Goal: Task Accomplishment & Management: Use online tool/utility

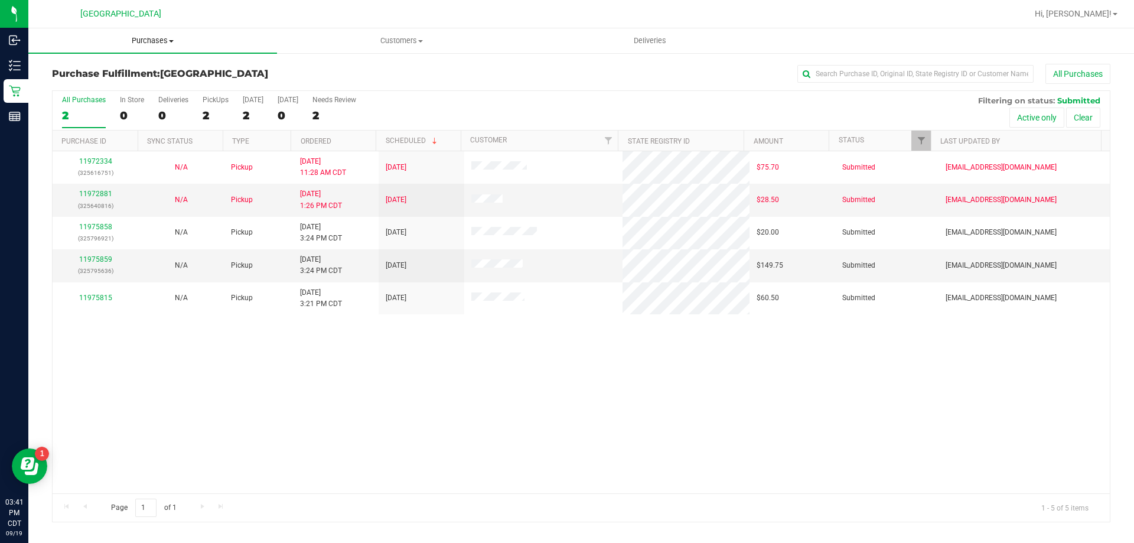
click at [161, 41] on span "Purchases" at bounding box center [152, 40] width 249 height 11
click at [147, 86] on li "Fulfillment" at bounding box center [152, 86] width 249 height 14
click at [351, 136] on th "Ordered" at bounding box center [333, 141] width 85 height 21
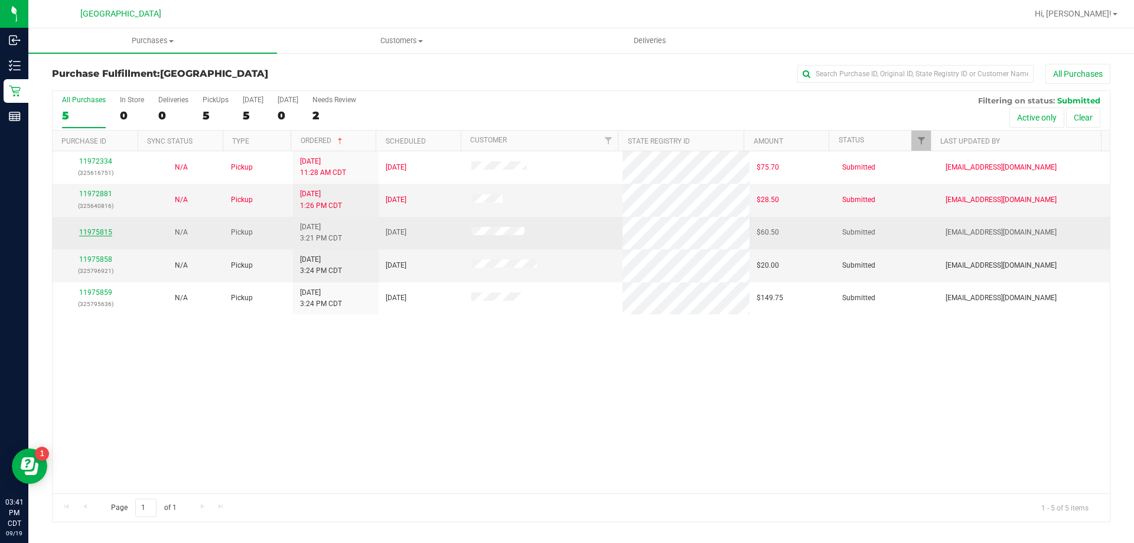
click at [106, 230] on link "11975815" at bounding box center [95, 232] width 33 height 8
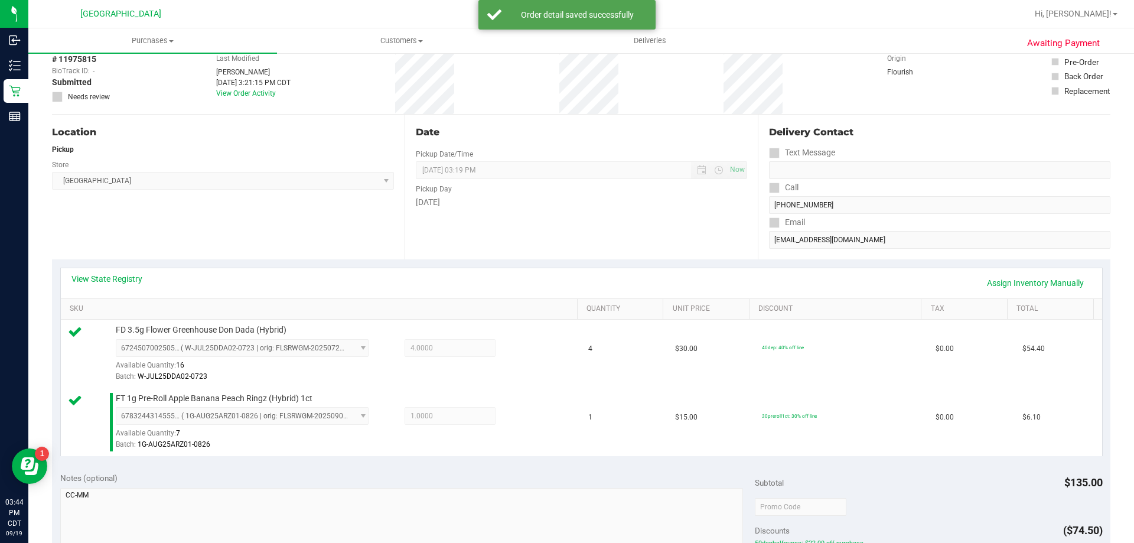
scroll to position [177, 0]
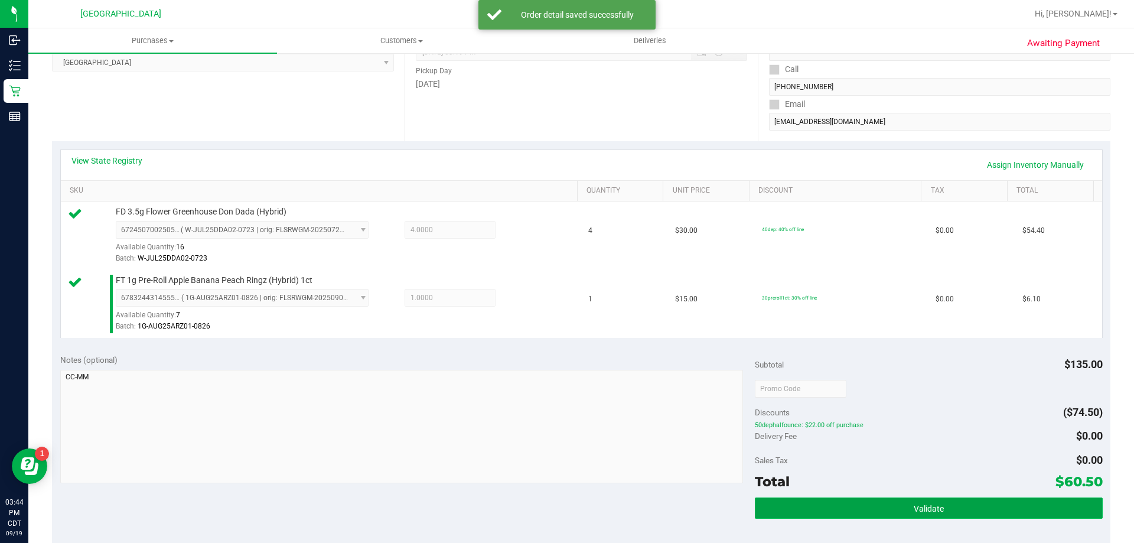
click at [858, 506] on button "Validate" at bounding box center [928, 507] width 347 height 21
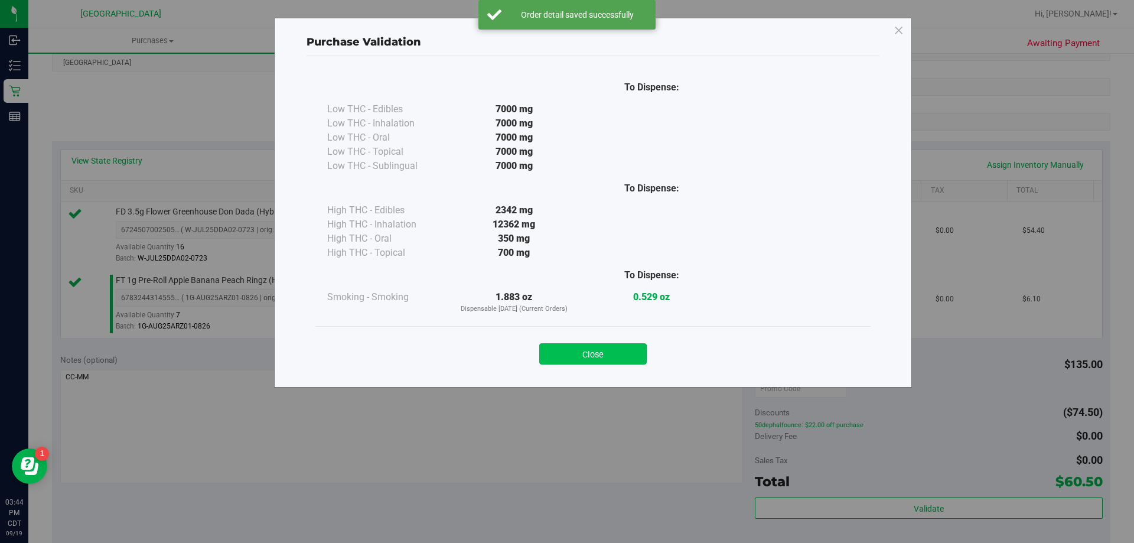
click at [580, 356] on button "Close" at bounding box center [592, 353] width 107 height 21
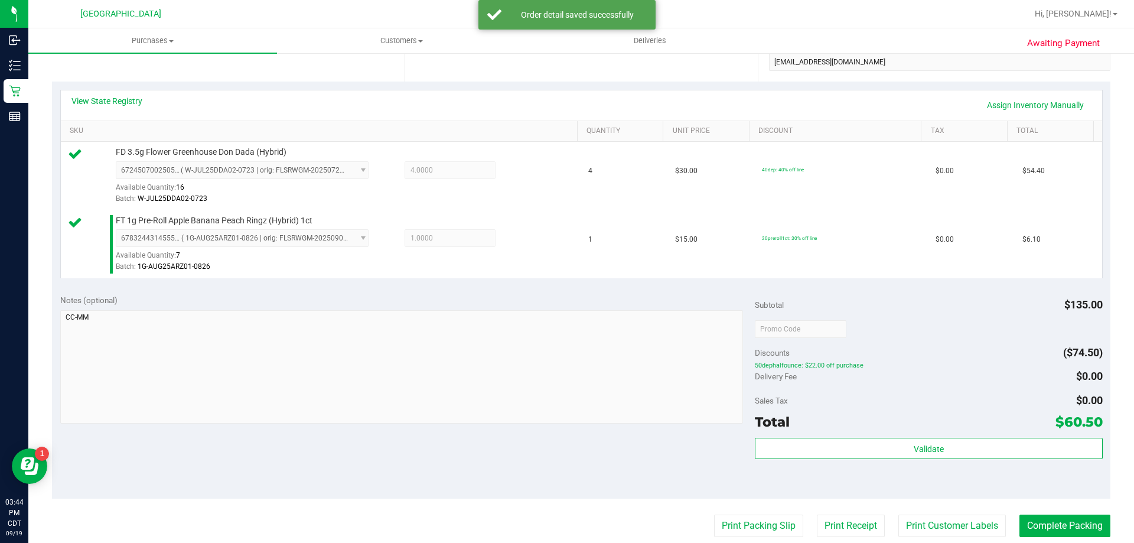
scroll to position [413, 0]
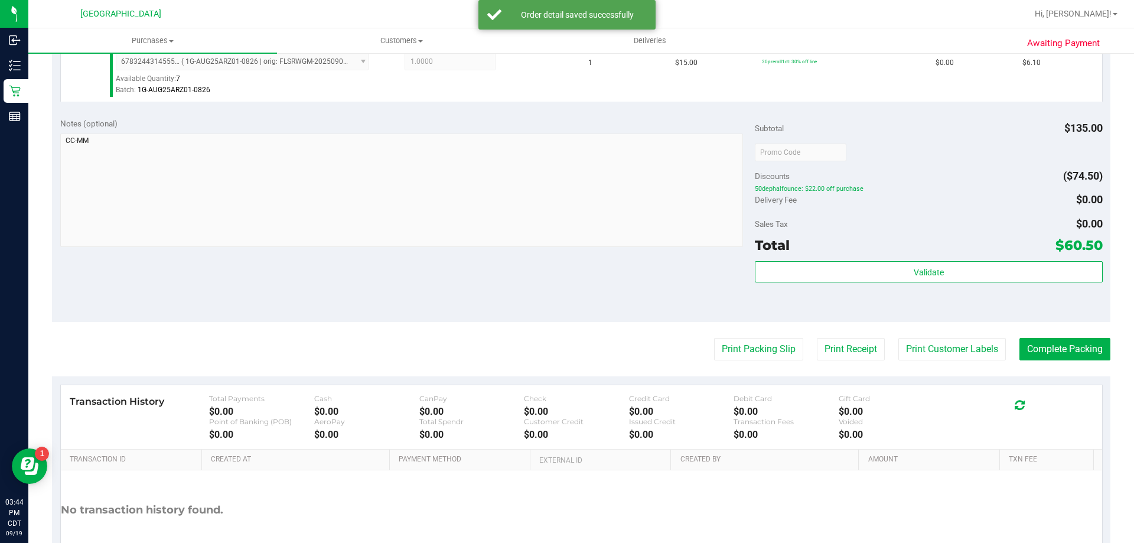
click at [739, 362] on purchase-details "Back Edit Purchase Cancel Purchase View Profile # 11975815 BioTrack ID: - Submi…" at bounding box center [581, 123] width 1058 height 947
click at [731, 352] on button "Print Packing Slip" at bounding box center [758, 349] width 89 height 22
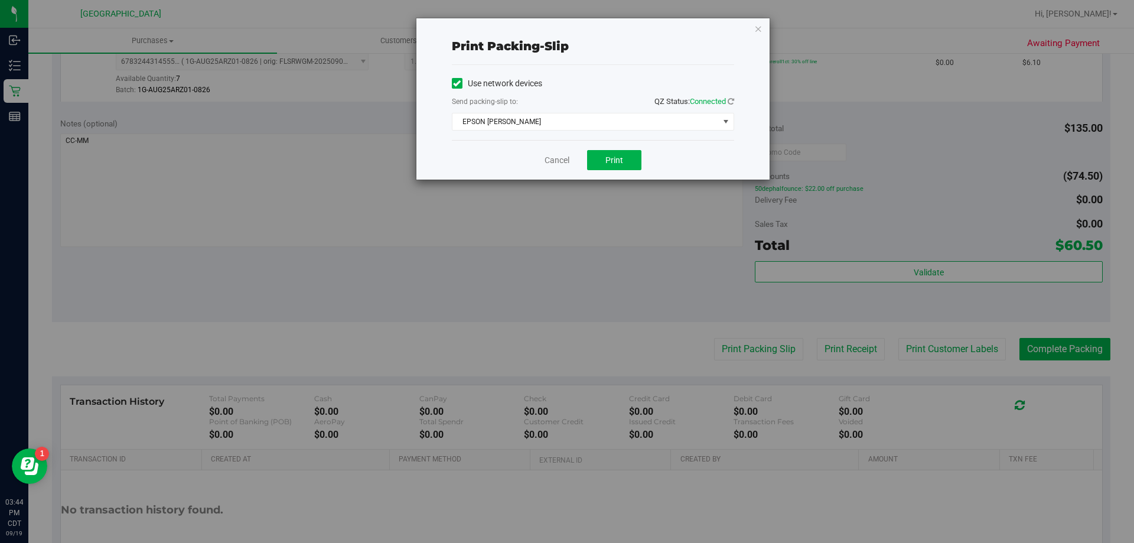
click at [600, 141] on div "Cancel Print" at bounding box center [593, 160] width 282 height 40
click at [614, 161] on span "Print" at bounding box center [614, 159] width 18 height 9
click at [555, 159] on link "Cancel" at bounding box center [557, 160] width 25 height 12
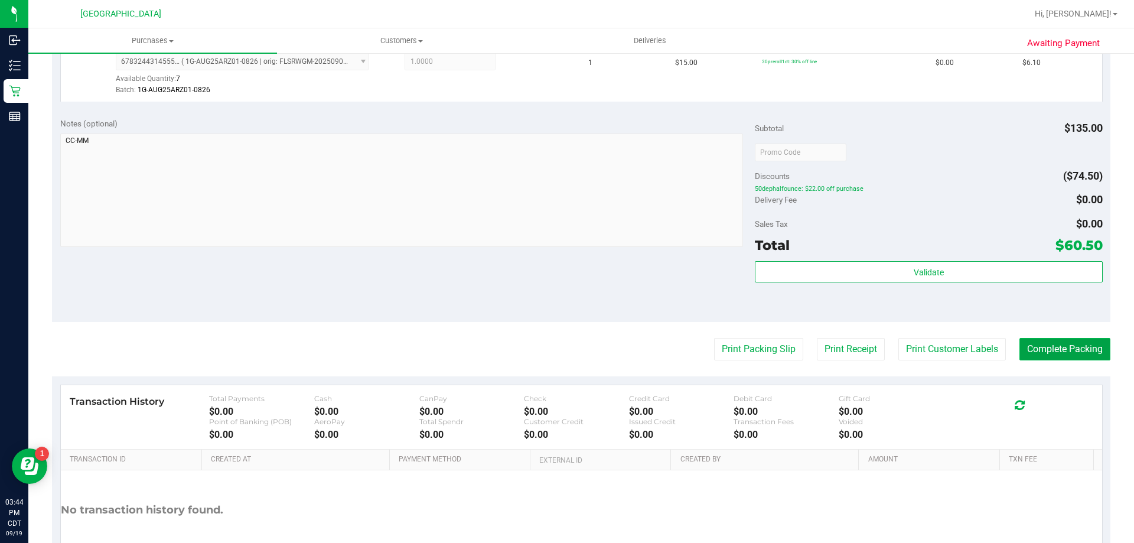
click at [1057, 356] on button "Complete Packing" at bounding box center [1064, 349] width 91 height 22
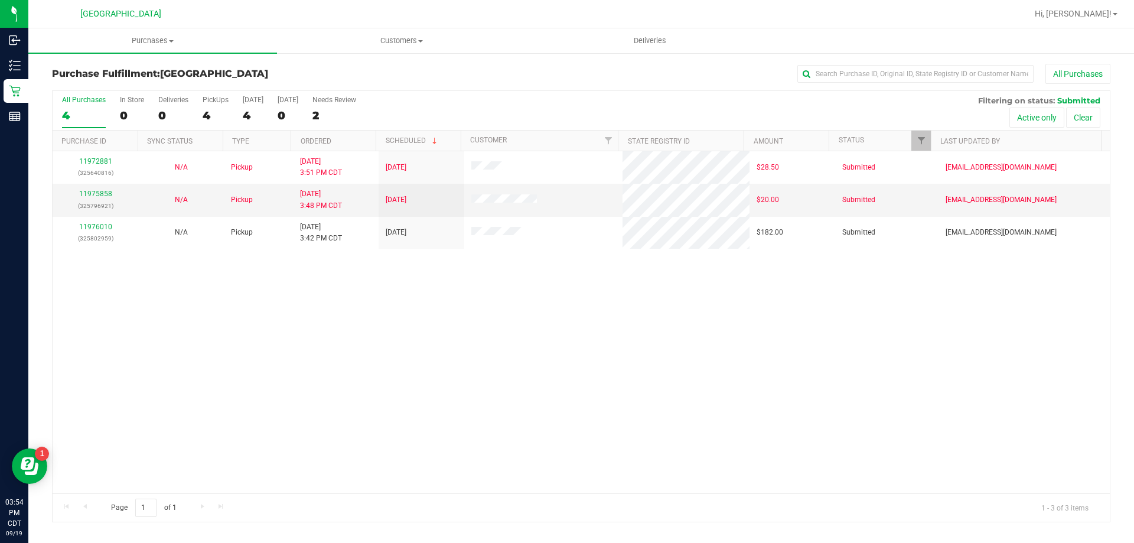
click at [253, 333] on div "11972881 (325640816) N/A Pickup 9/19/2025 3:51 PM CDT 9/19/2025 $28.50 Submitte…" at bounding box center [581, 322] width 1057 height 342
click at [223, 276] on div "11972881 (325640816) N/A Pickup 9/19/2025 3:51 PM CDT 9/19/2025 $28.50 Submitte…" at bounding box center [581, 322] width 1057 height 342
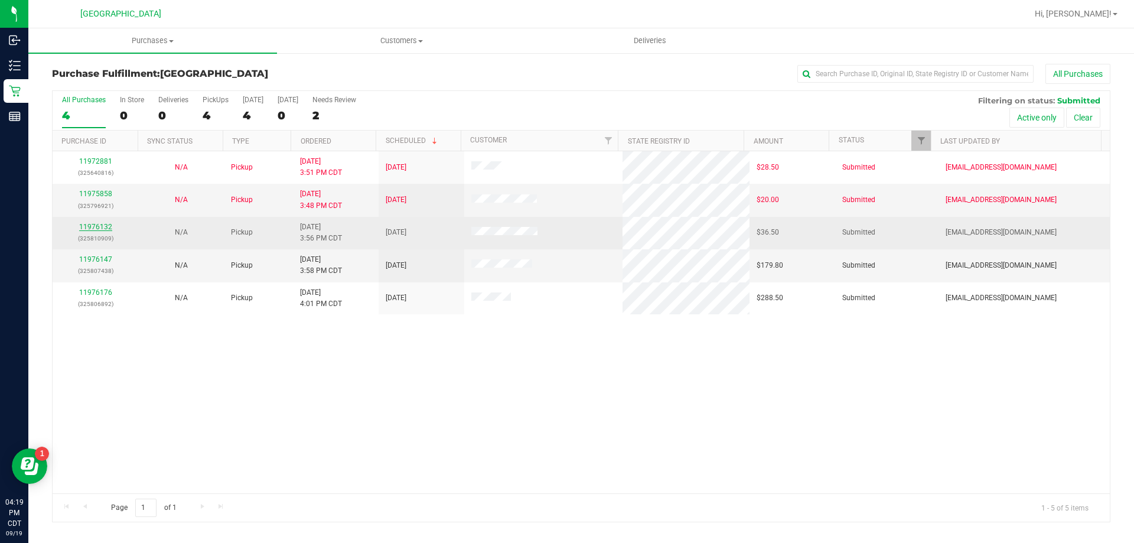
click at [107, 224] on link "11976132" at bounding box center [95, 227] width 33 height 8
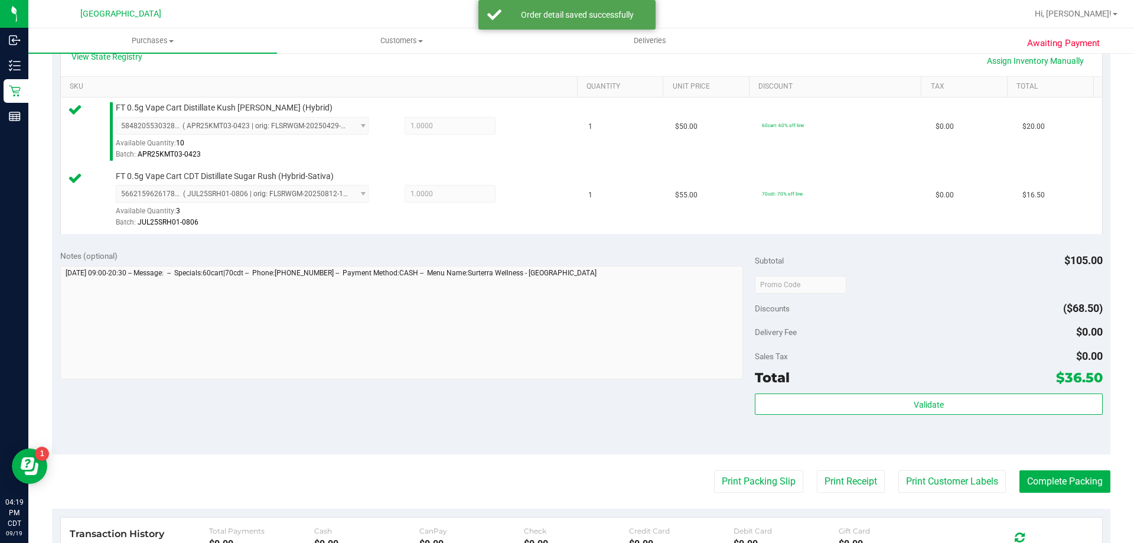
scroll to position [295, 0]
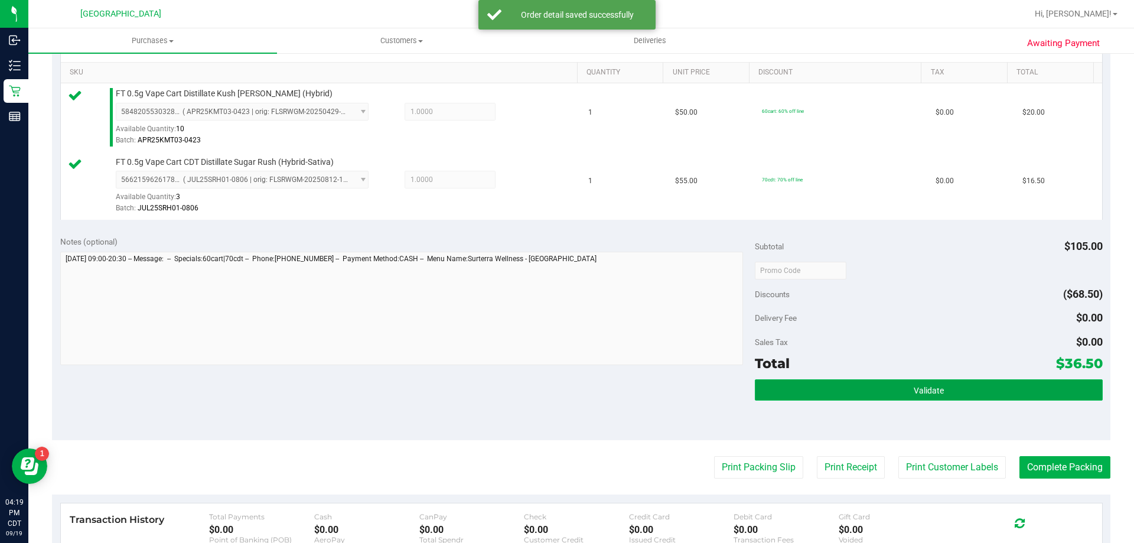
click at [760, 387] on button "Validate" at bounding box center [928, 389] width 347 height 21
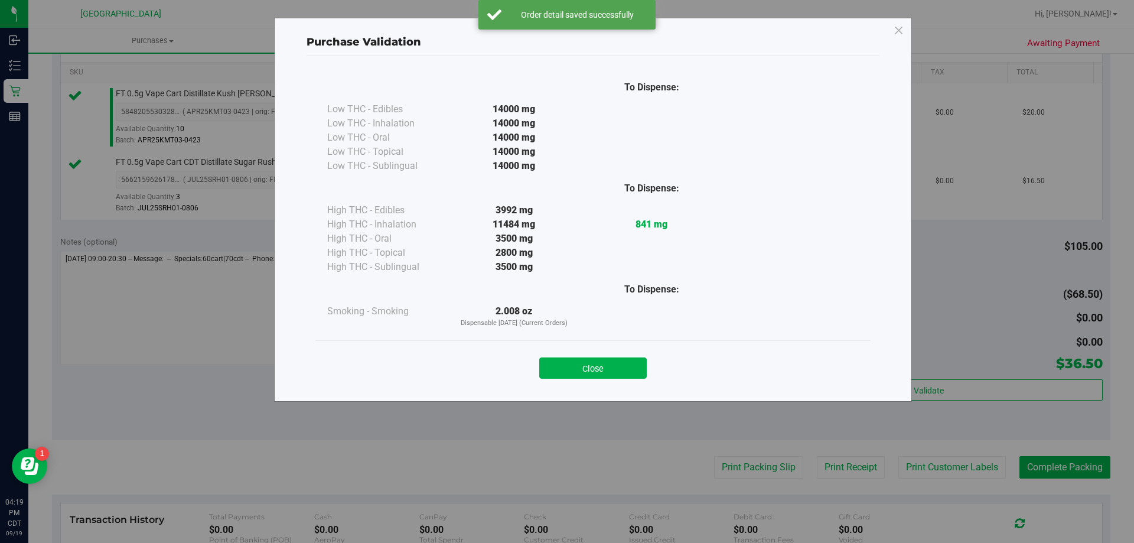
drag, startPoint x: 572, startPoint y: 368, endPoint x: 580, endPoint y: 385, distance: 18.8
click at [572, 367] on button "Close" at bounding box center [592, 367] width 107 height 21
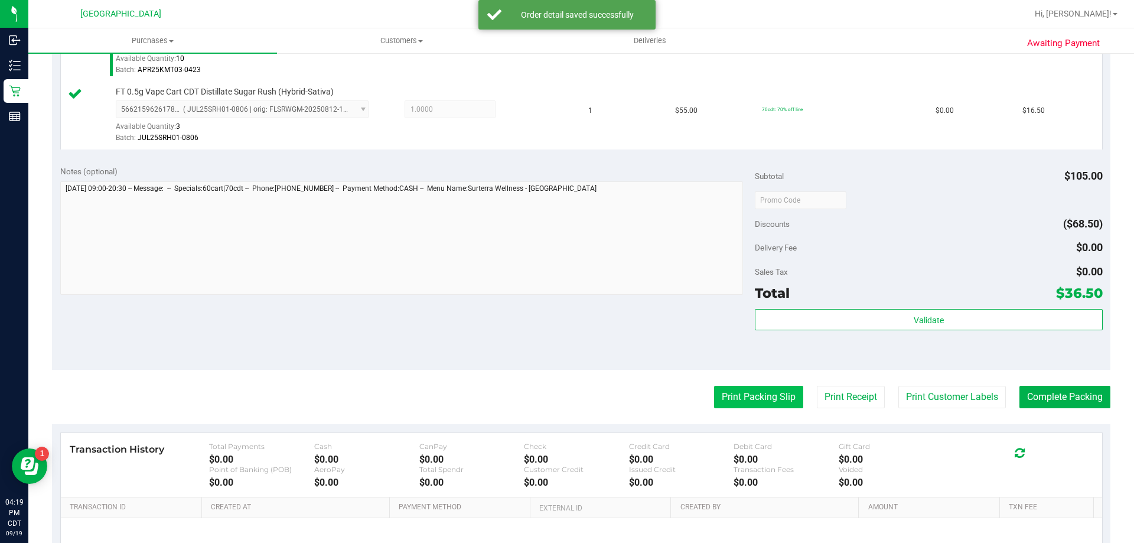
scroll to position [491, 0]
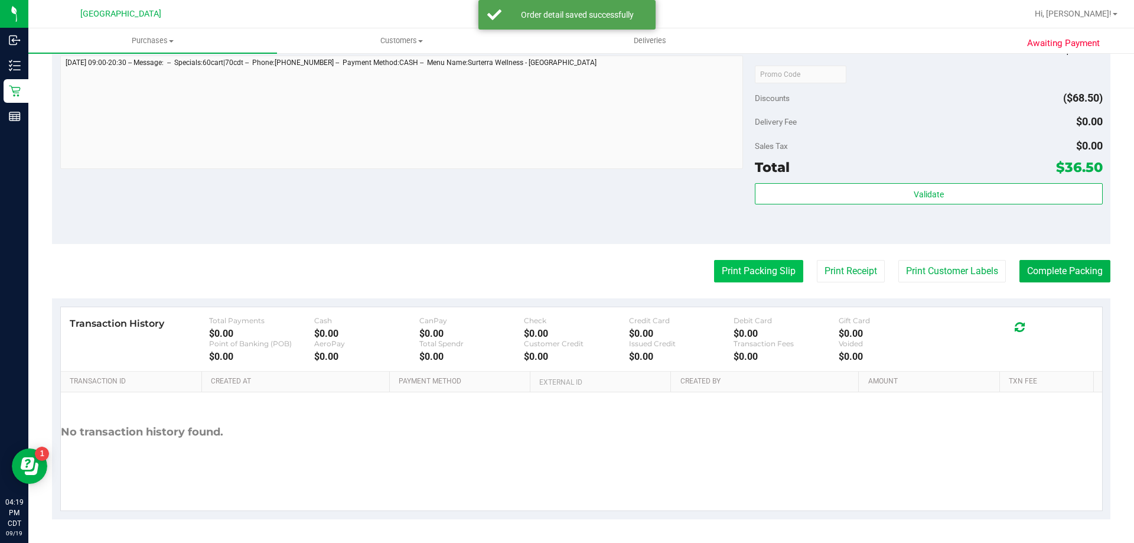
click at [768, 273] on button "Print Packing Slip" at bounding box center [758, 271] width 89 height 22
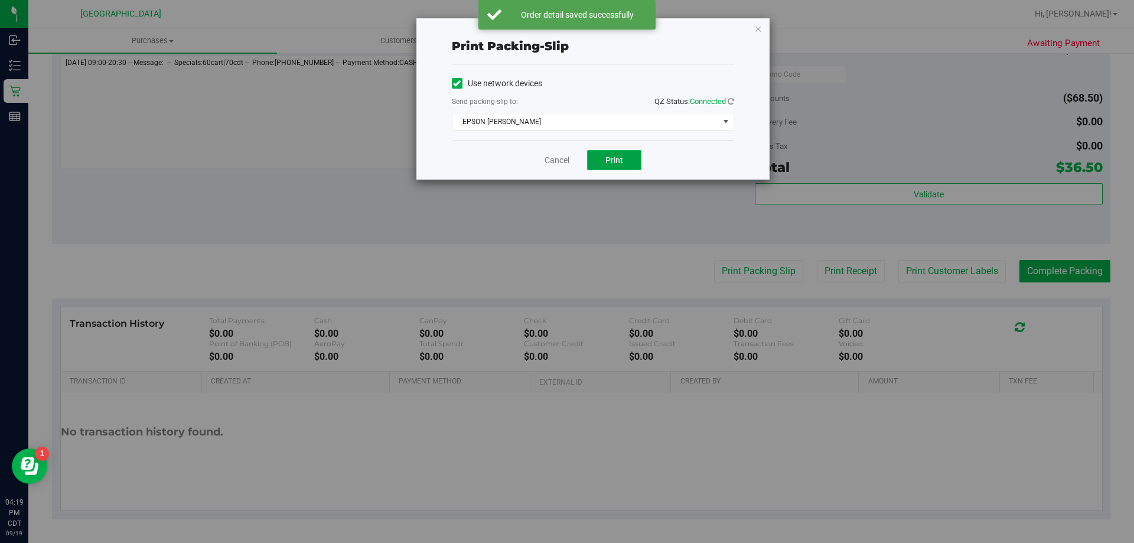
click at [621, 164] on span "Print" at bounding box center [614, 159] width 18 height 9
click at [552, 155] on link "Cancel" at bounding box center [557, 160] width 25 height 12
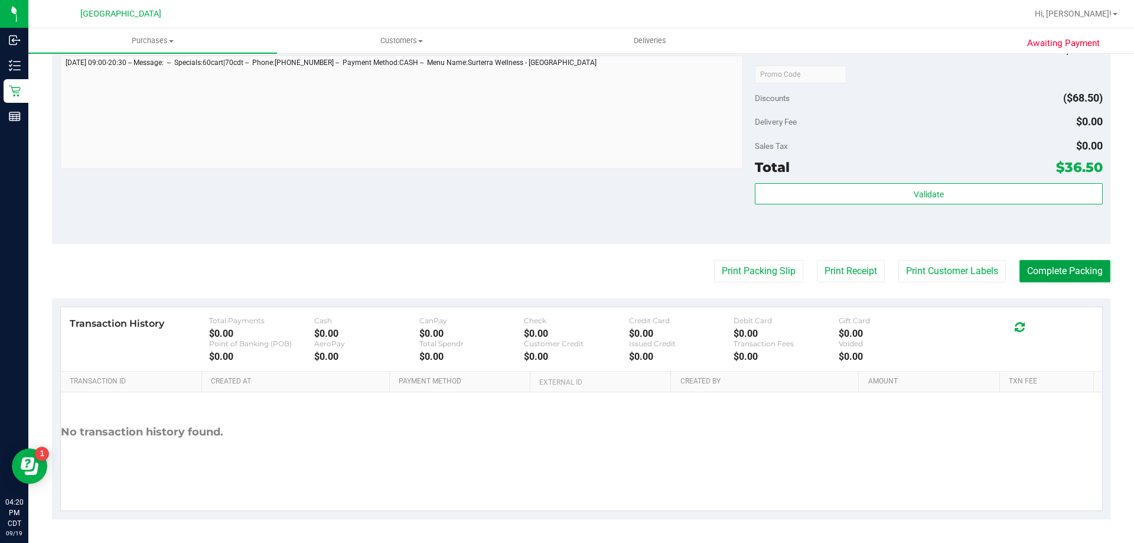
click at [1076, 266] on button "Complete Packing" at bounding box center [1064, 271] width 91 height 22
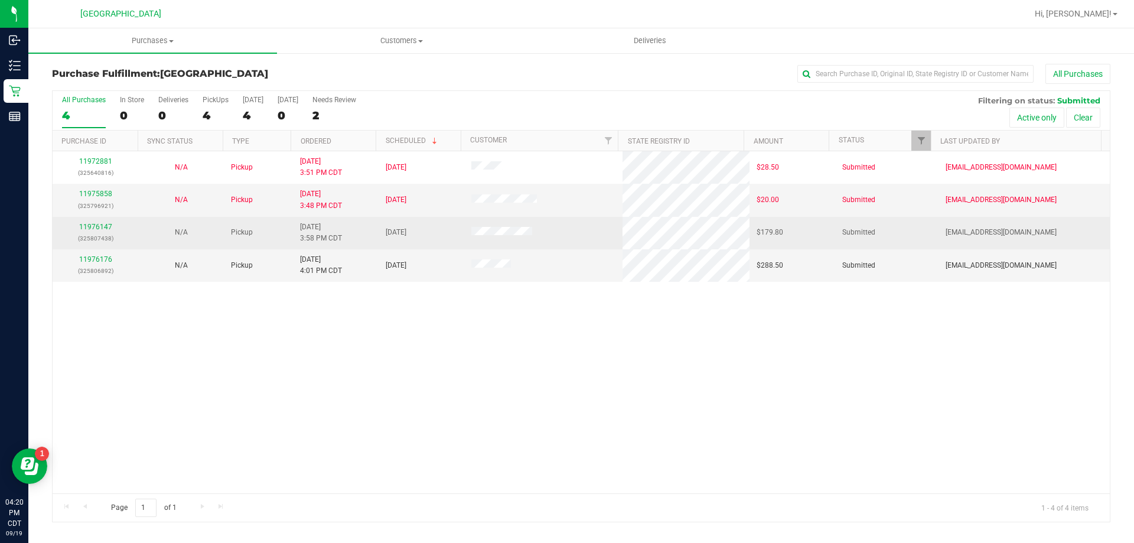
click at [102, 231] on div "11976147 (325807438)" at bounding box center [95, 232] width 71 height 22
click at [111, 227] on div "11976147 (325807438)" at bounding box center [95, 232] width 71 height 22
click at [105, 224] on link "11976147" at bounding box center [95, 227] width 33 height 8
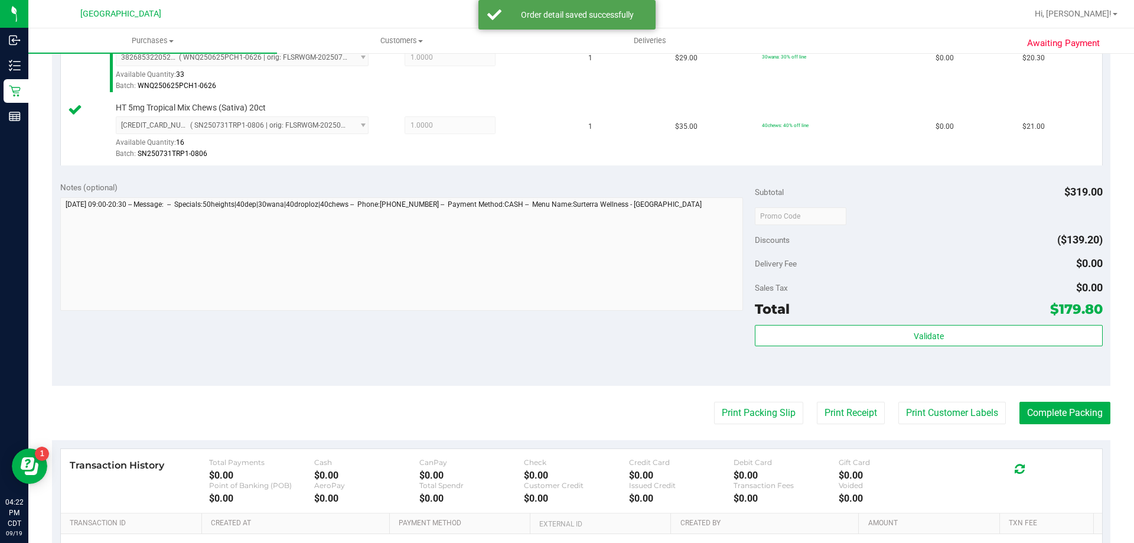
scroll to position [709, 0]
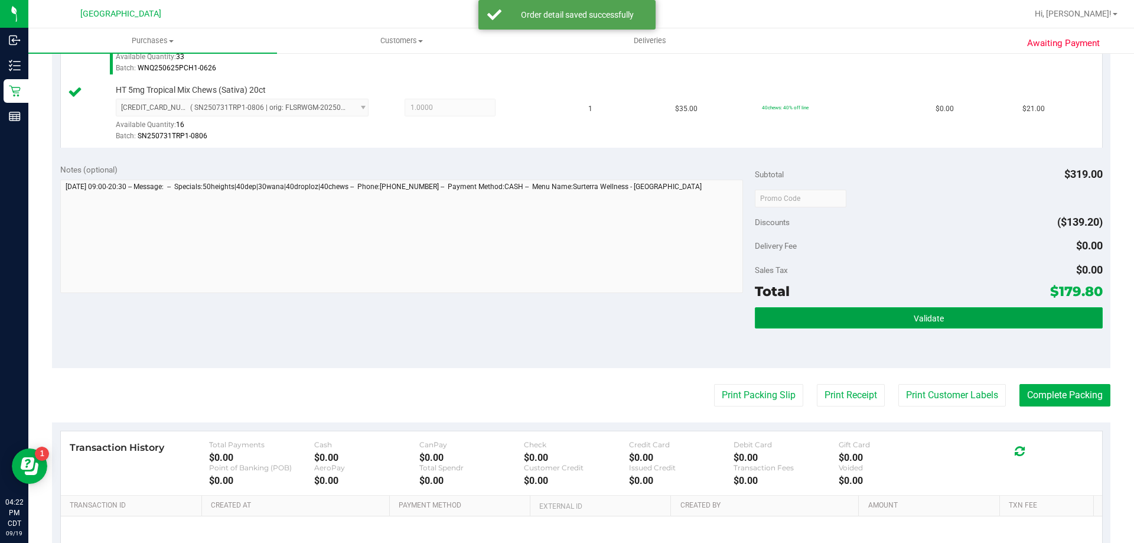
click at [916, 322] on span "Validate" at bounding box center [929, 318] width 30 height 9
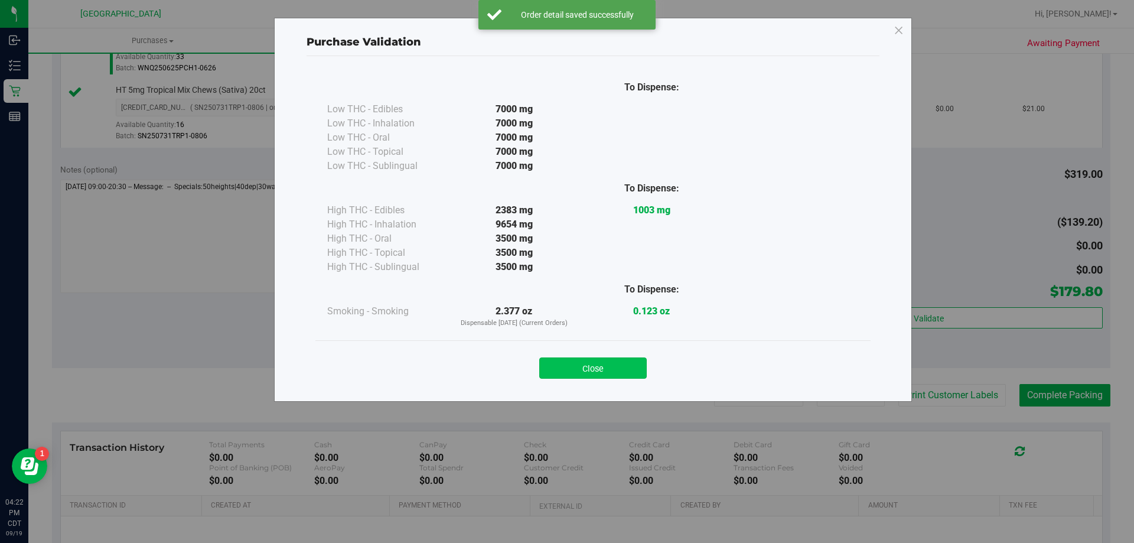
click at [591, 365] on button "Close" at bounding box center [592, 367] width 107 height 21
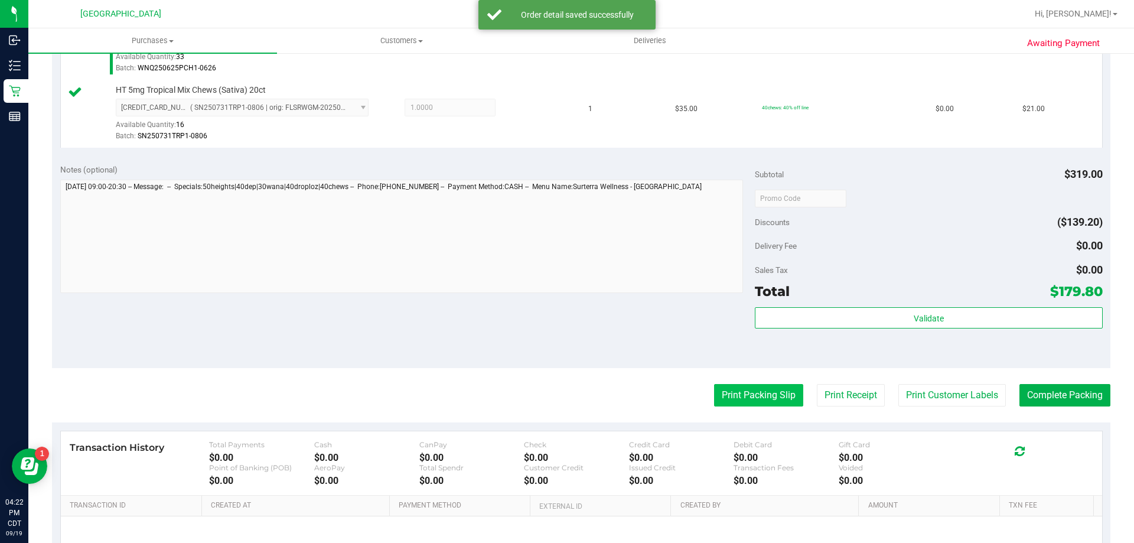
click at [732, 393] on button "Print Packing Slip" at bounding box center [758, 395] width 89 height 22
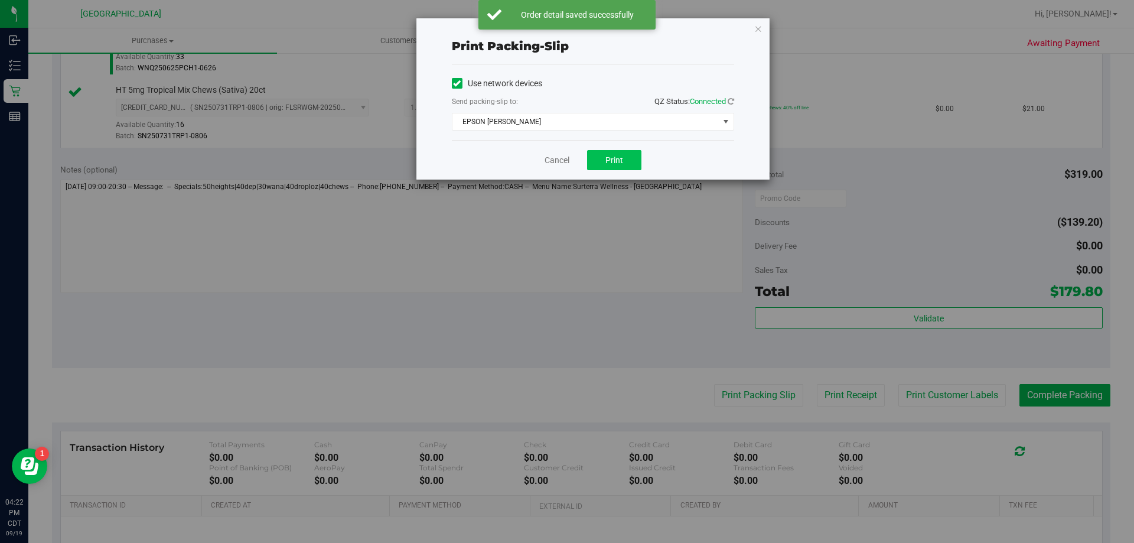
click at [591, 150] on div "Cancel Print" at bounding box center [593, 160] width 282 height 40
click at [591, 157] on button "Print" at bounding box center [614, 160] width 54 height 20
click at [549, 172] on div "Cancel Print" at bounding box center [593, 160] width 282 height 40
click at [542, 159] on div "Cancel Print" at bounding box center [593, 160] width 282 height 40
click at [546, 160] on link "Cancel" at bounding box center [557, 160] width 25 height 12
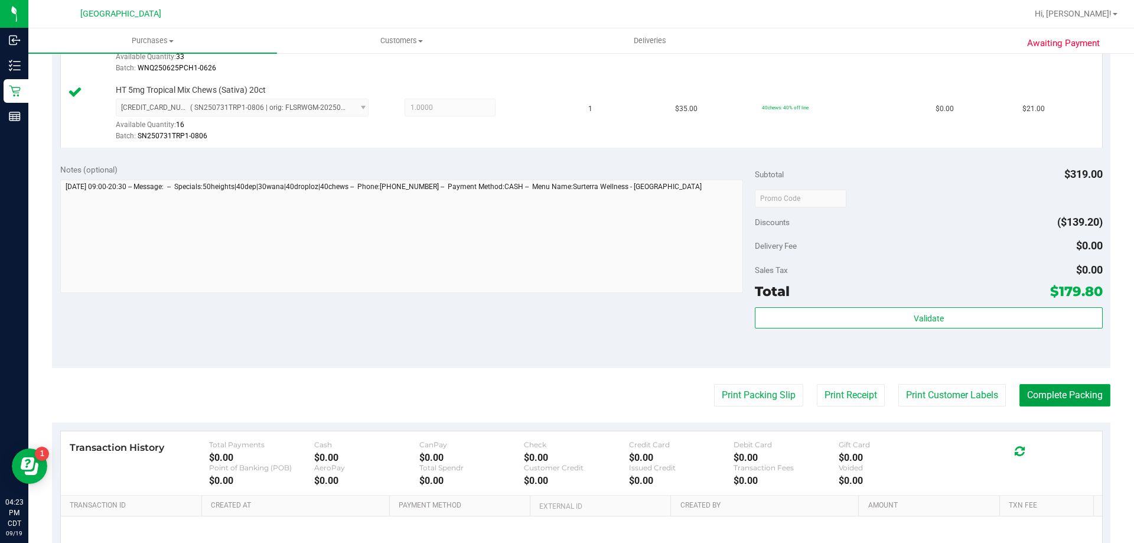
click at [1042, 397] on button "Complete Packing" at bounding box center [1064, 395] width 91 height 22
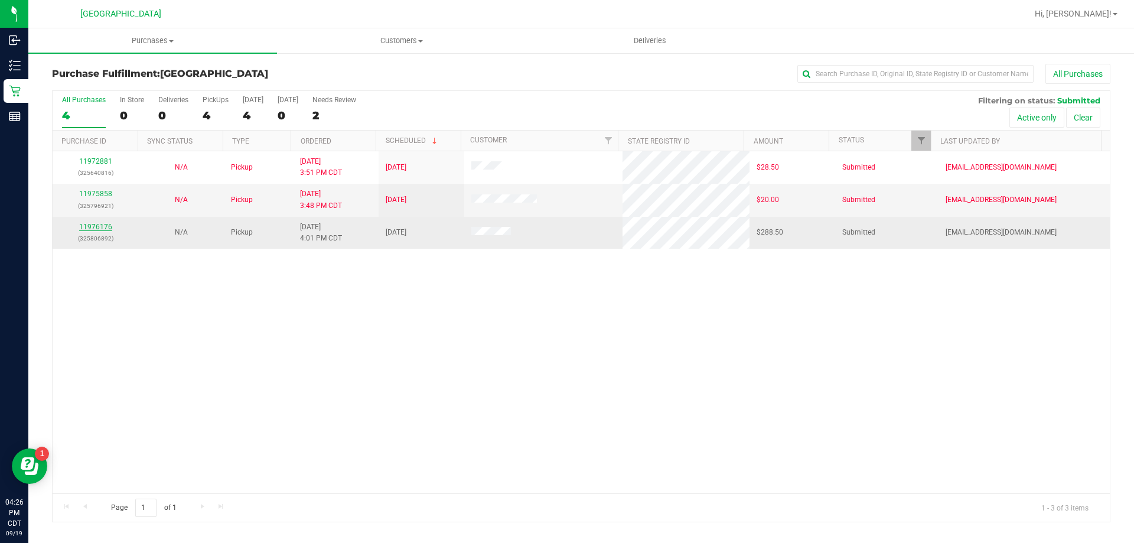
click at [99, 227] on link "11976176" at bounding box center [95, 227] width 33 height 8
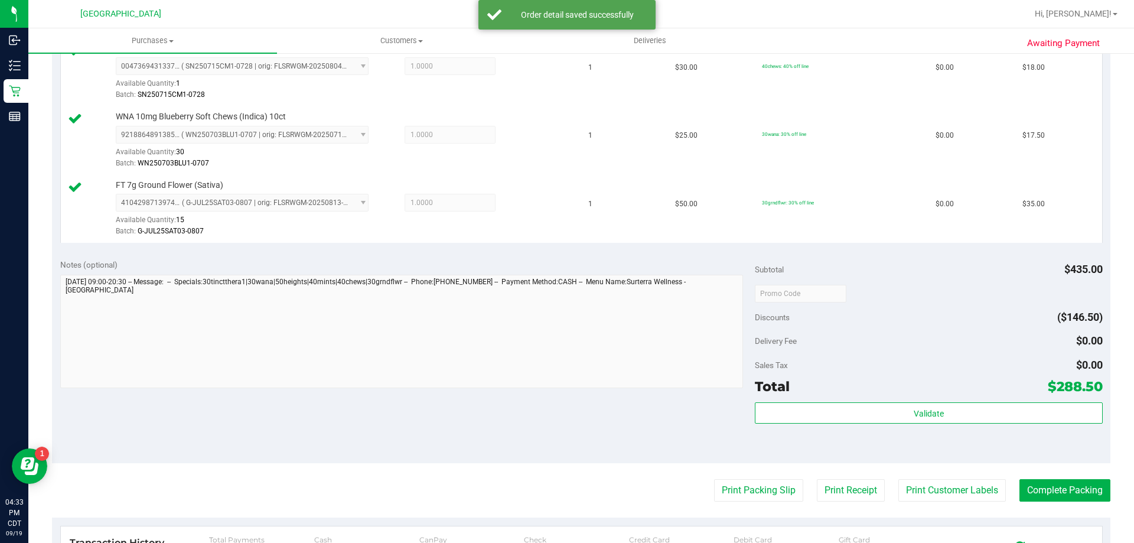
scroll to position [650, 0]
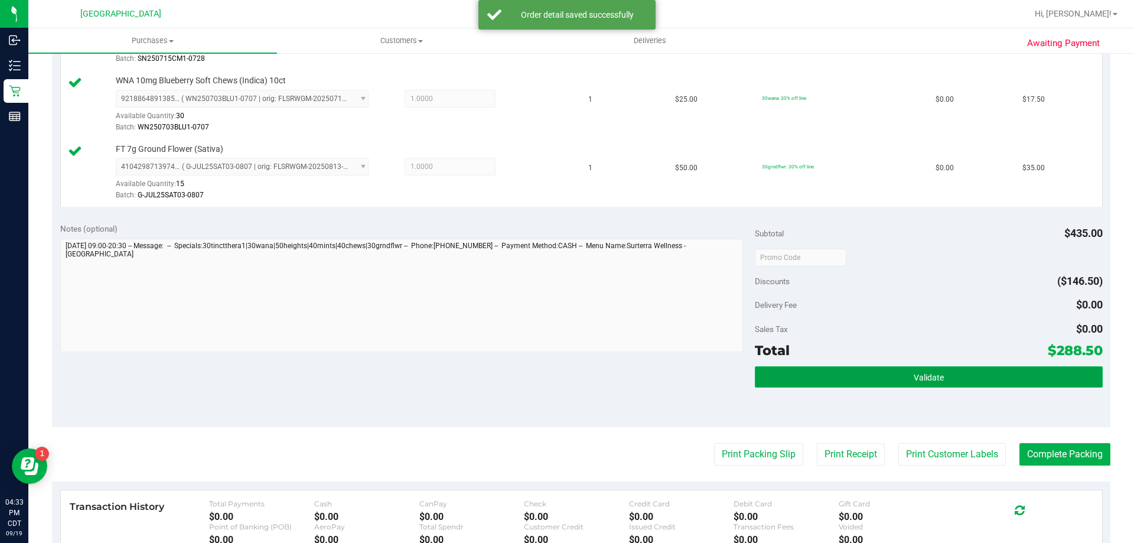
click at [975, 382] on button "Validate" at bounding box center [928, 376] width 347 height 21
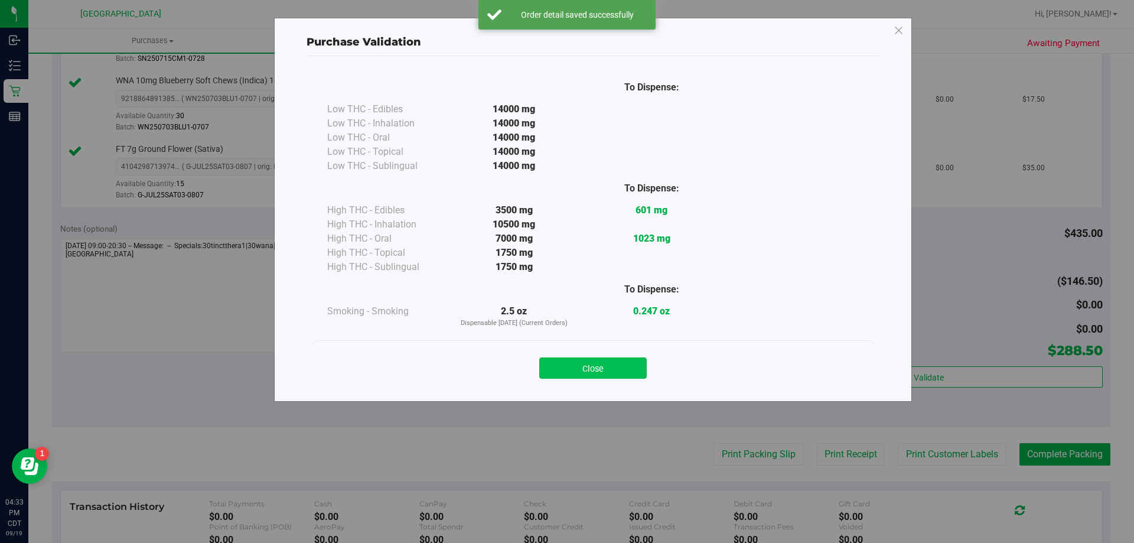
click at [615, 364] on button "Close" at bounding box center [592, 367] width 107 height 21
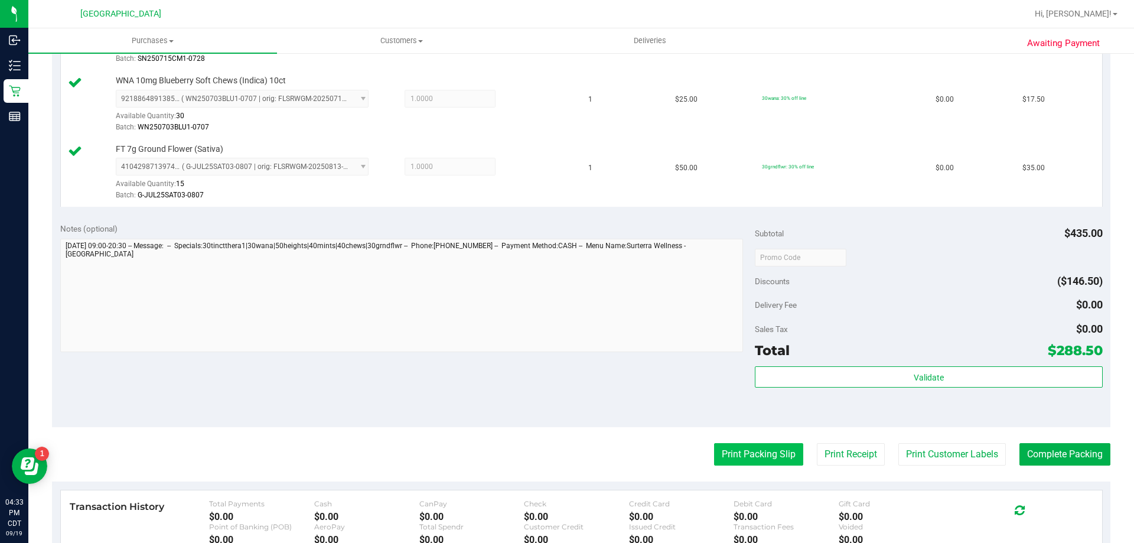
click at [740, 450] on button "Print Packing Slip" at bounding box center [758, 454] width 89 height 22
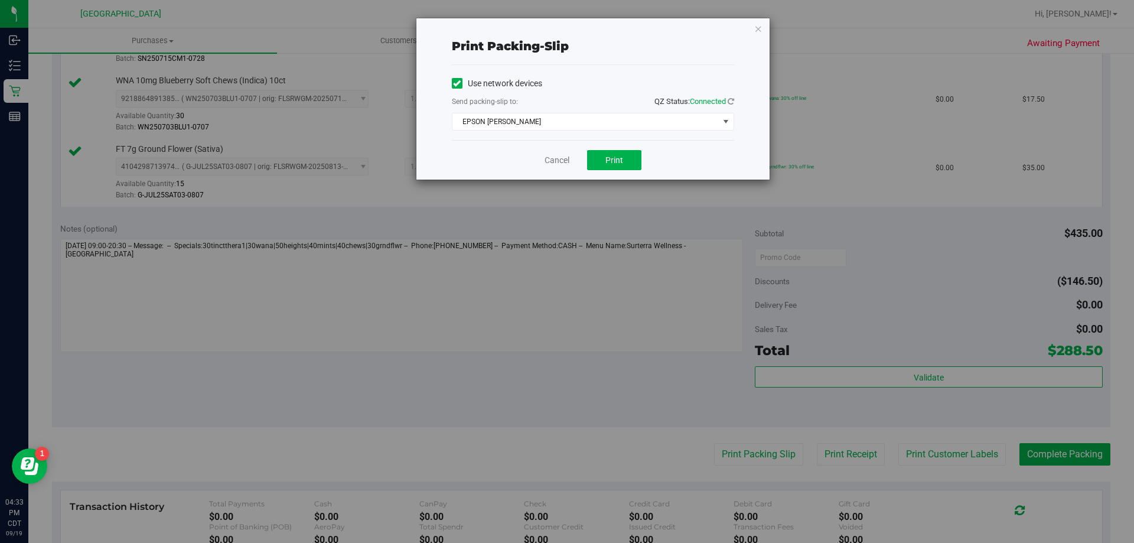
click at [614, 139] on div "Use network devices Send packing-slip to: QZ Status: Connected EPSON JAY MCCARR…" at bounding box center [593, 102] width 282 height 75
click at [606, 164] on span "Print" at bounding box center [614, 159] width 18 height 9
click at [553, 156] on link "Cancel" at bounding box center [557, 160] width 25 height 12
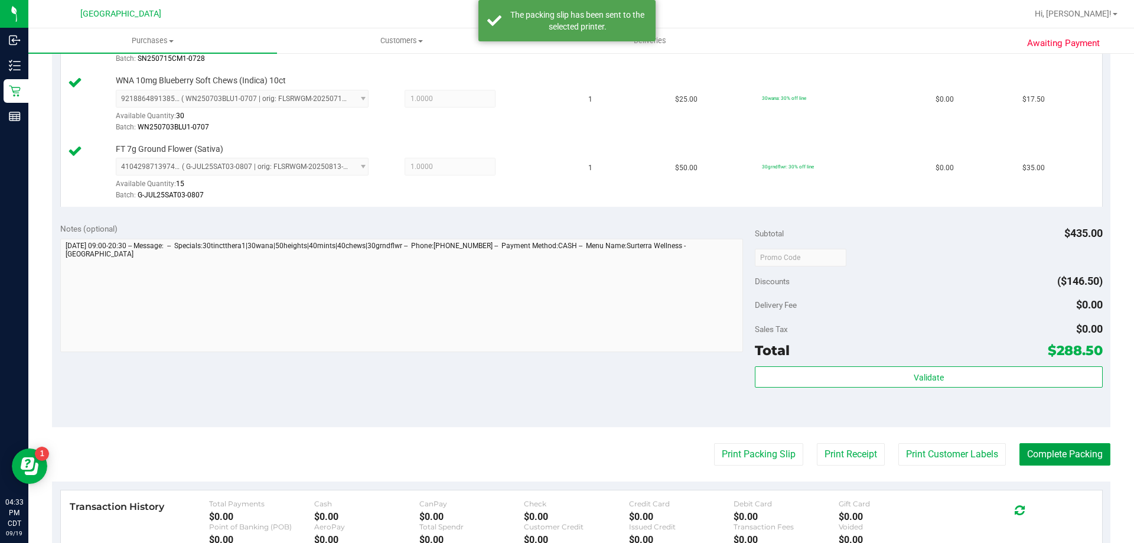
drag, startPoint x: 1081, startPoint y: 450, endPoint x: 1091, endPoint y: 409, distance: 42.4
click at [1081, 449] on button "Complete Packing" at bounding box center [1064, 454] width 91 height 22
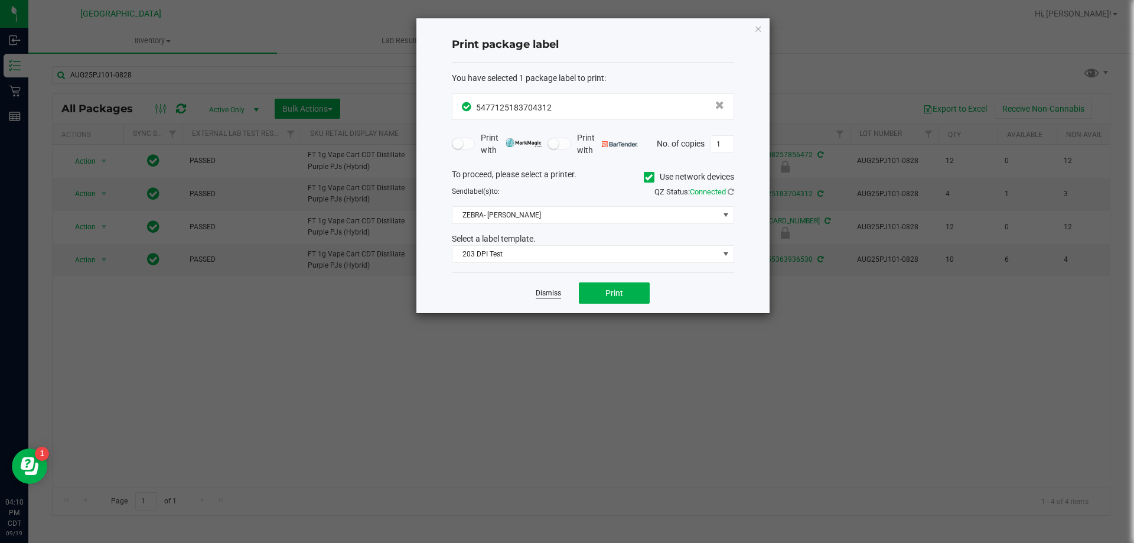
click at [547, 297] on link "Dismiss" at bounding box center [548, 293] width 25 height 10
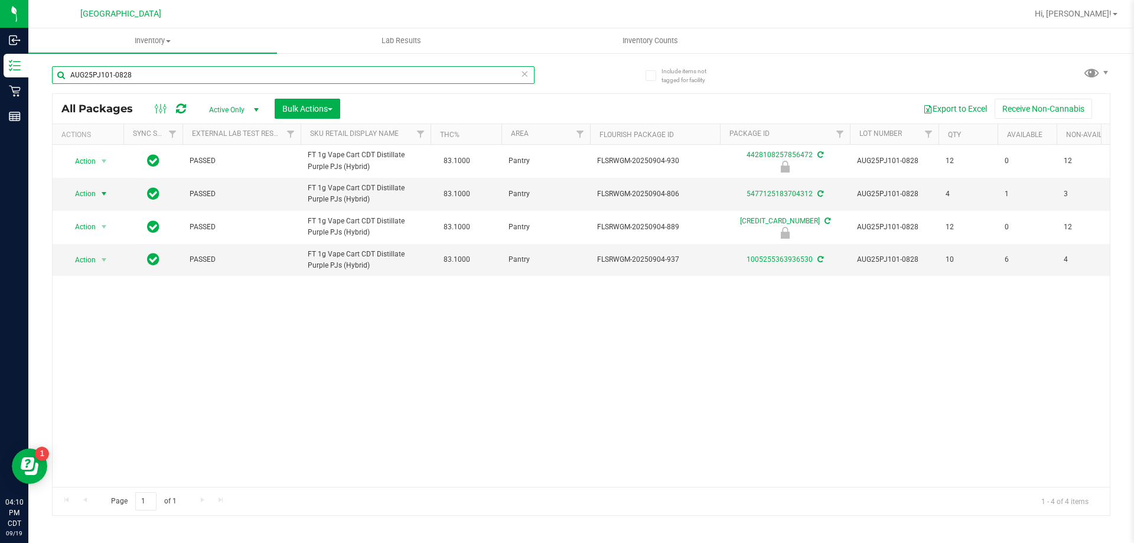
click at [343, 76] on input "AUG25PJ101-0828" at bounding box center [293, 75] width 483 height 18
click at [40, 53] on inventory "Inventory All packages All inventory Waste log Create inventory Lab Results Inv…" at bounding box center [581, 220] width 1106 height 384
click at [215, 82] on input "AUG25PJ101-0828" at bounding box center [293, 75] width 483 height 18
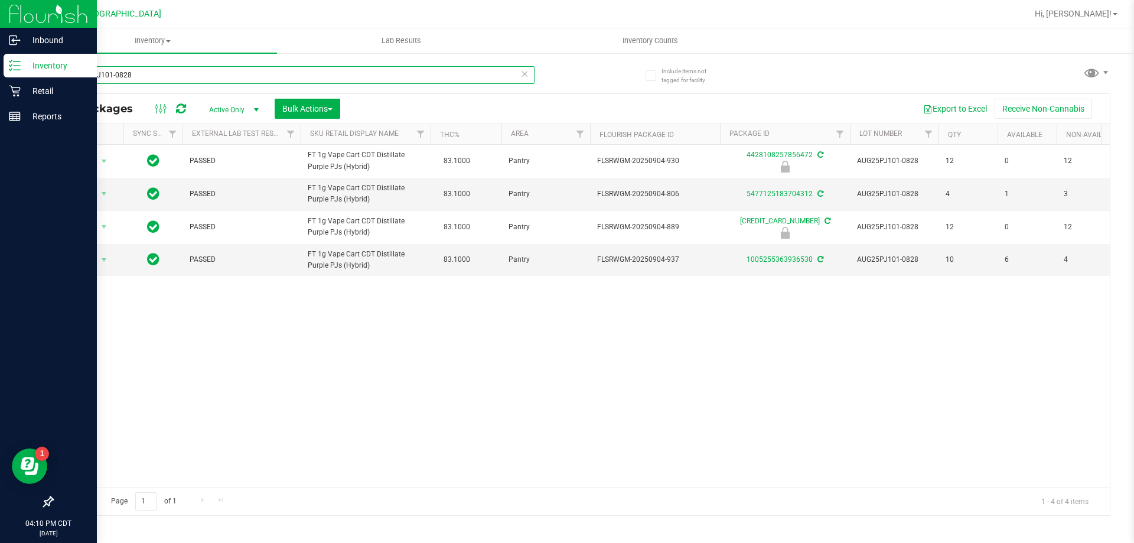
drag, startPoint x: 213, startPoint y: 76, endPoint x: 0, endPoint y: 76, distance: 213.2
click at [0, 76] on div "Inbound Inventory Retail Reports 04:10 PM CDT [DATE] 09/19 [GEOGRAPHIC_DATA] Hi…" at bounding box center [567, 271] width 1134 height 543
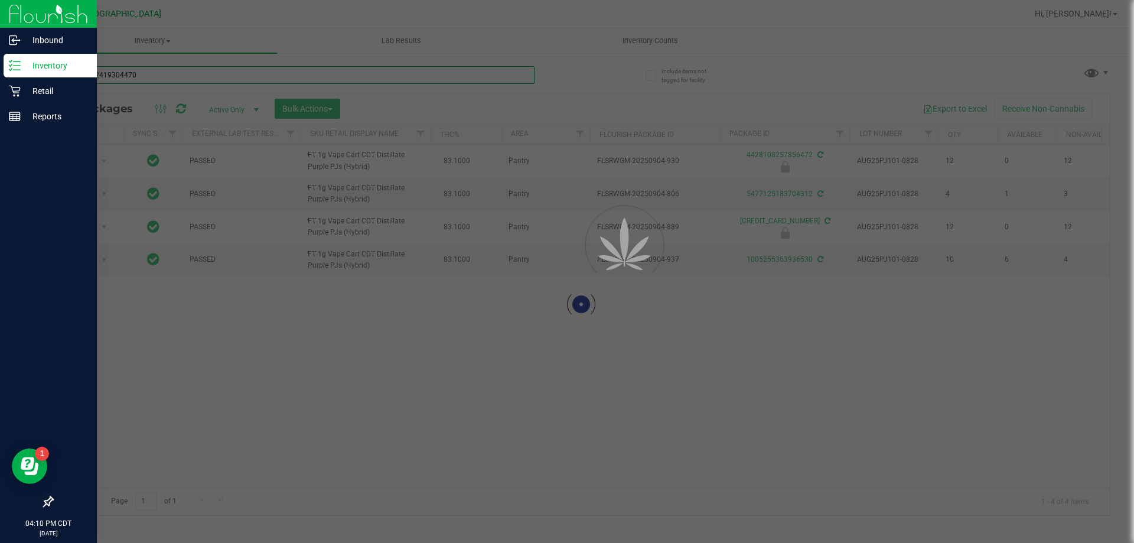
type input "3103822419304470"
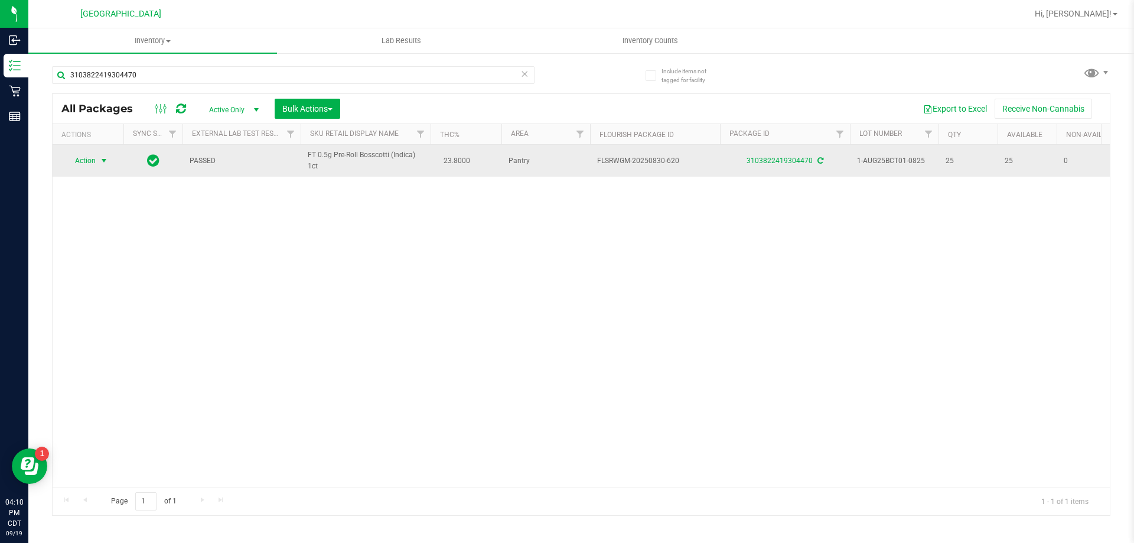
click at [95, 162] on span "Action" at bounding box center [80, 160] width 32 height 17
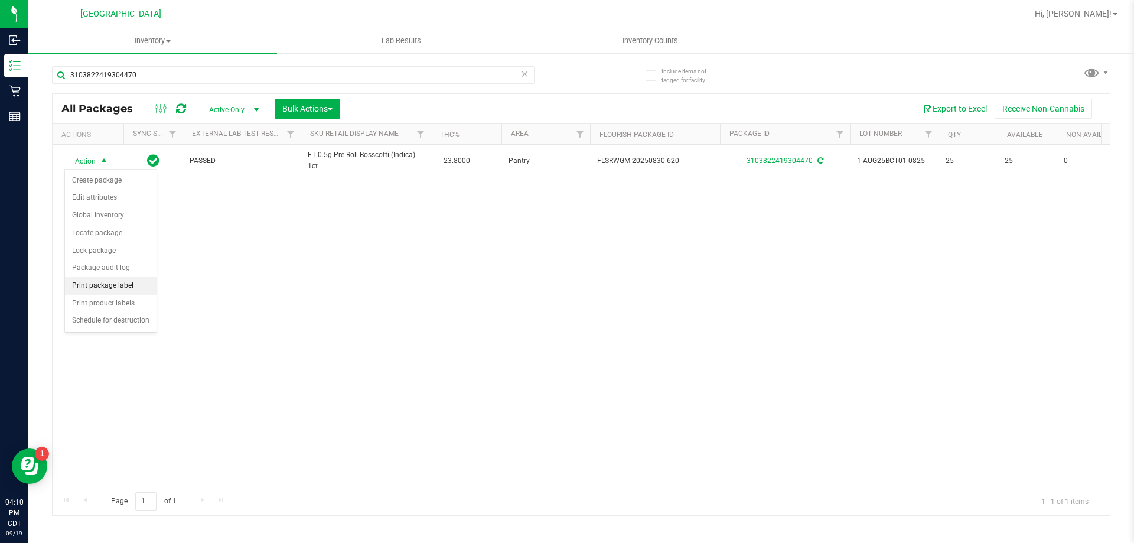
click at [105, 280] on li "Print package label" at bounding box center [111, 286] width 92 height 18
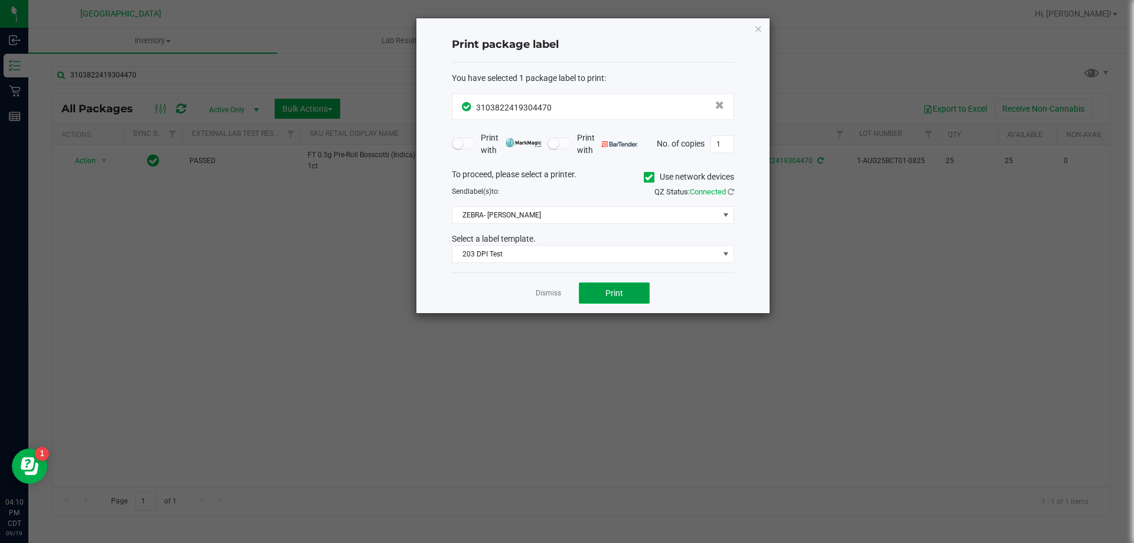
click at [616, 293] on span "Print" at bounding box center [614, 292] width 18 height 9
click at [551, 295] on link "Dismiss" at bounding box center [548, 293] width 25 height 10
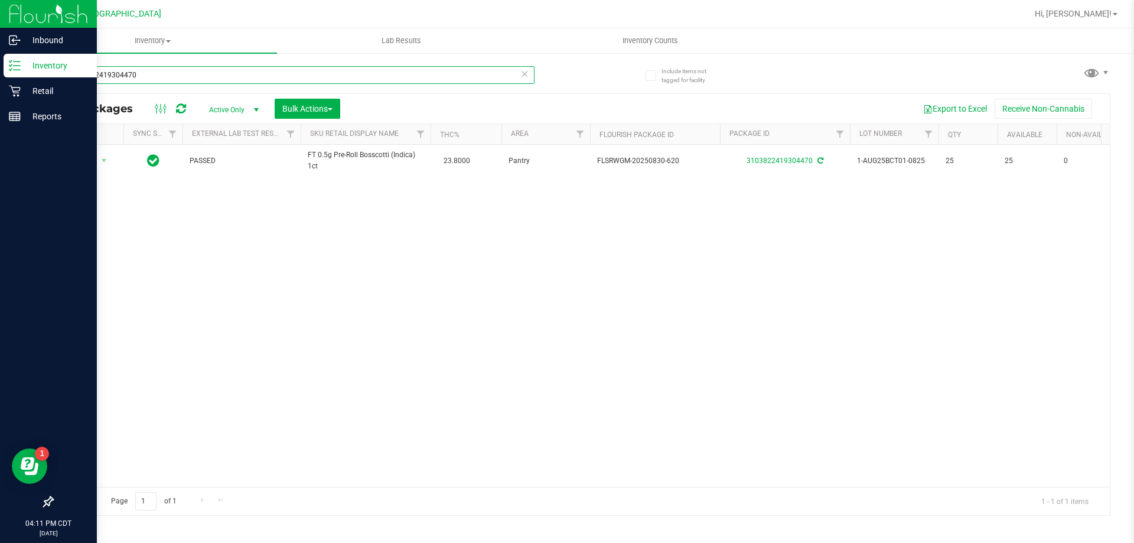
drag, startPoint x: 185, startPoint y: 78, endPoint x: 2, endPoint y: 68, distance: 184.0
click at [2, 68] on div "Inbound Inventory Retail Reports 04:11 PM CDT [DATE] 09/19 [GEOGRAPHIC_DATA] Hi…" at bounding box center [567, 271] width 1134 height 543
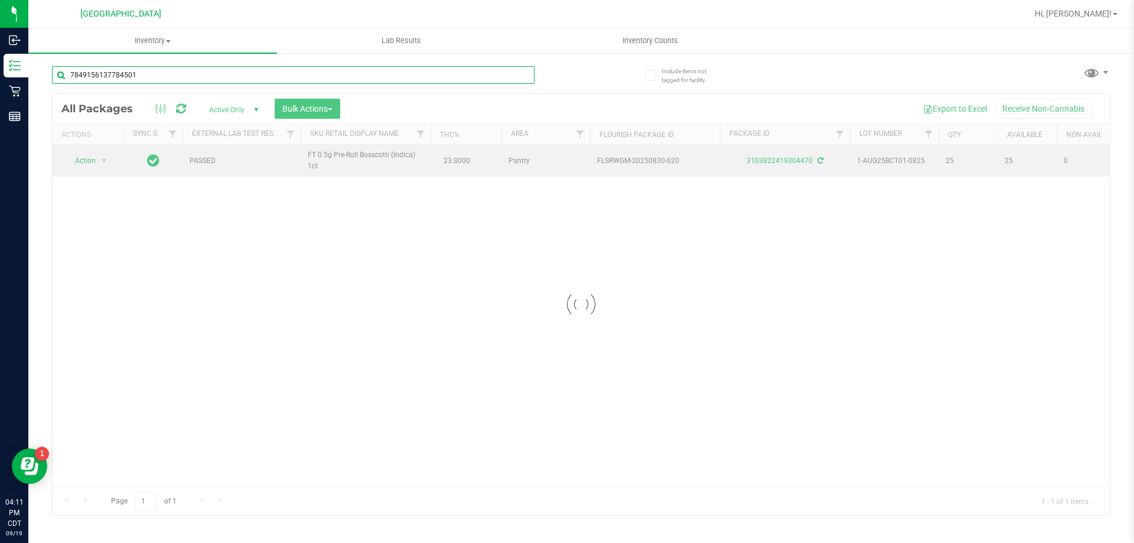
type input "7849156137784501"
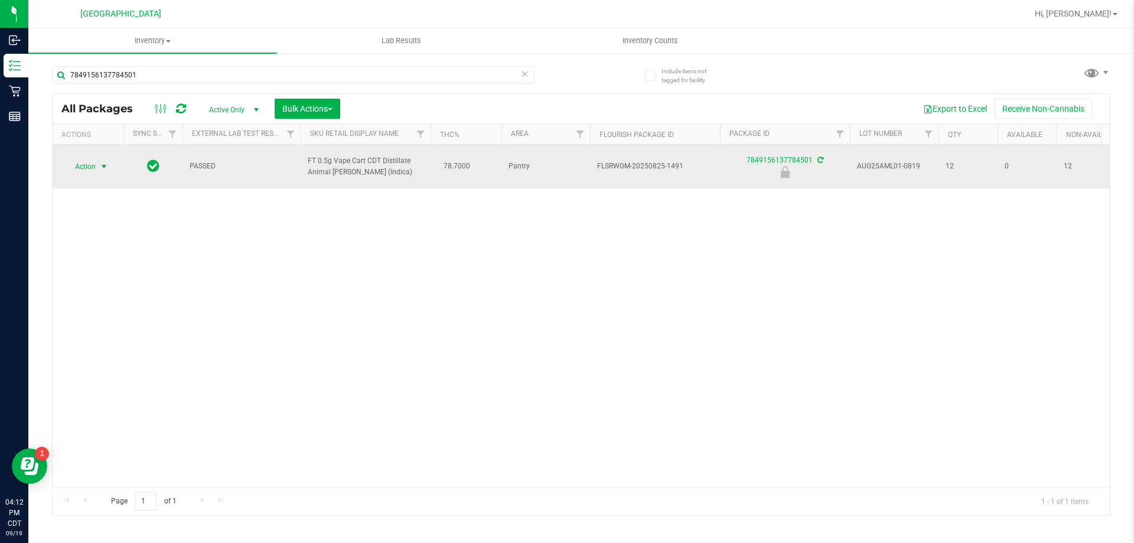
click at [76, 168] on span "Action" at bounding box center [80, 166] width 32 height 17
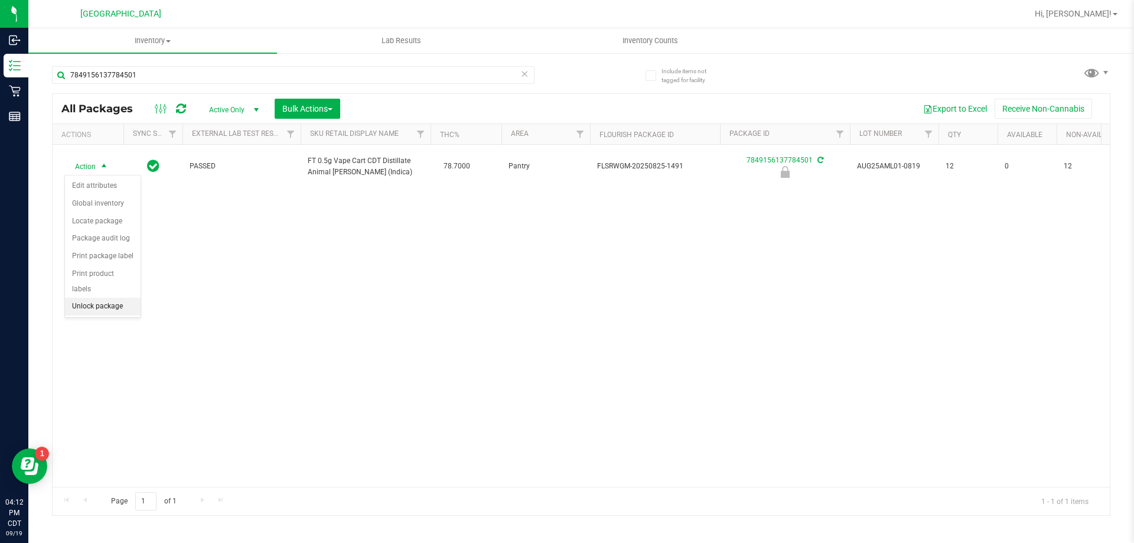
click at [95, 298] on li "Unlock package" at bounding box center [103, 307] width 76 height 18
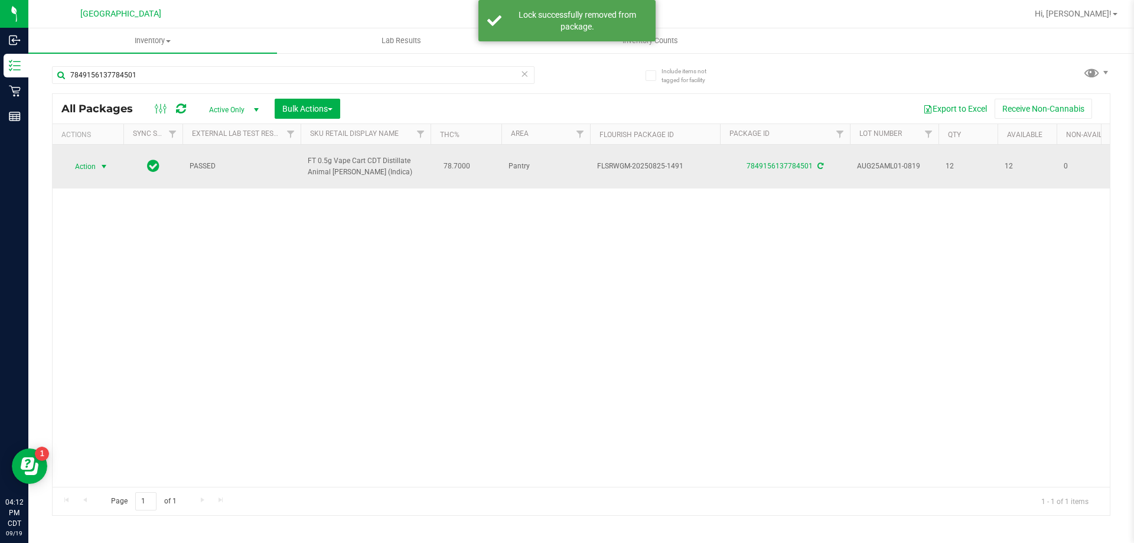
click at [81, 167] on span "Action" at bounding box center [80, 166] width 32 height 17
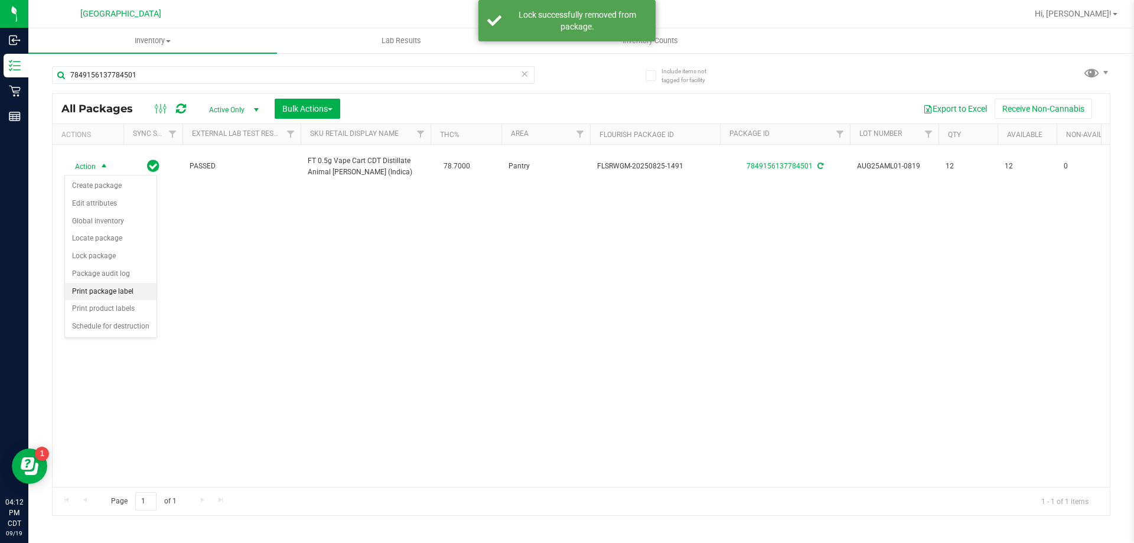
click at [116, 291] on li "Print package label" at bounding box center [111, 292] width 92 height 18
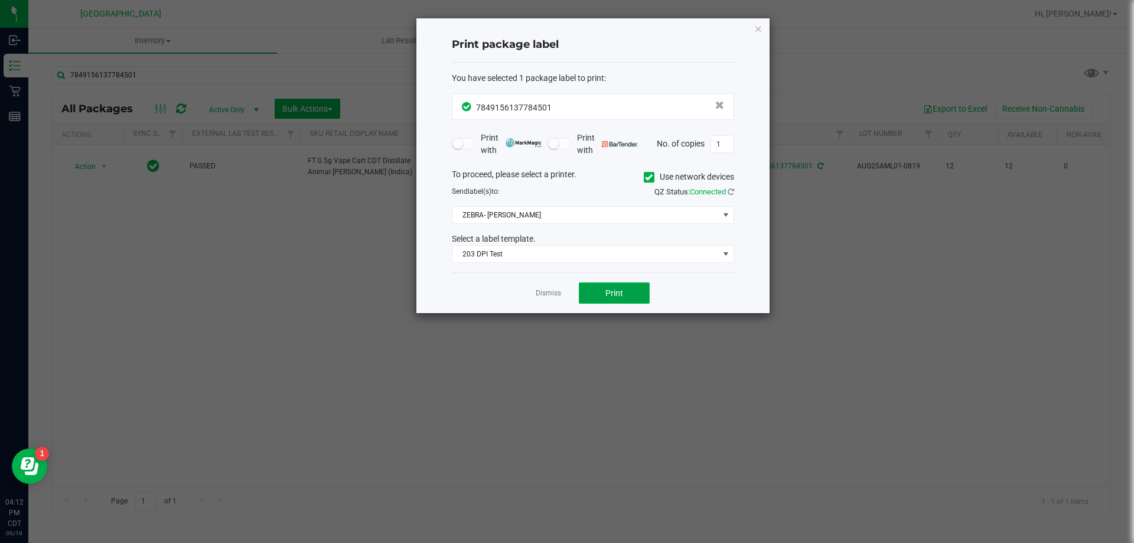
click at [636, 289] on button "Print" at bounding box center [614, 292] width 71 height 21
click at [537, 288] on app-cancel-button "Dismiss" at bounding box center [548, 293] width 25 height 12
click at [542, 293] on link "Dismiss" at bounding box center [548, 293] width 25 height 10
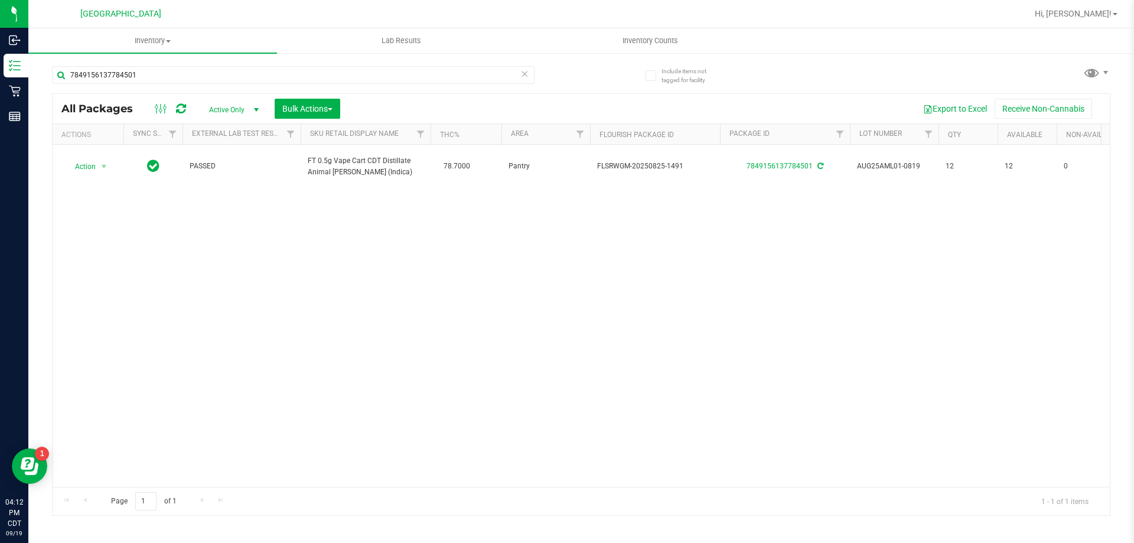
click at [525, 75] on icon at bounding box center [524, 73] width 8 height 14
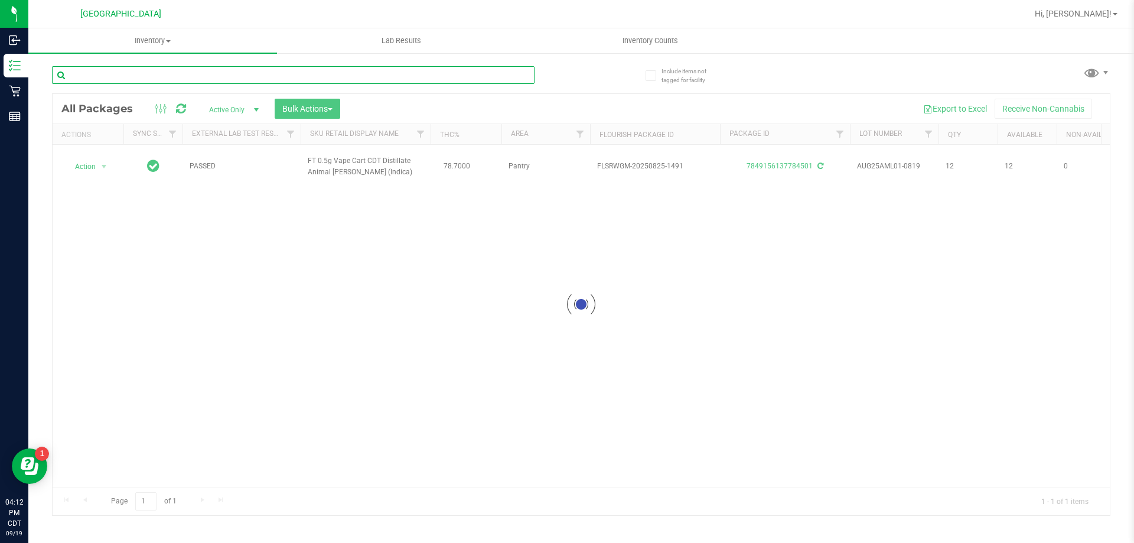
click at [415, 70] on input "text" at bounding box center [293, 75] width 483 height 18
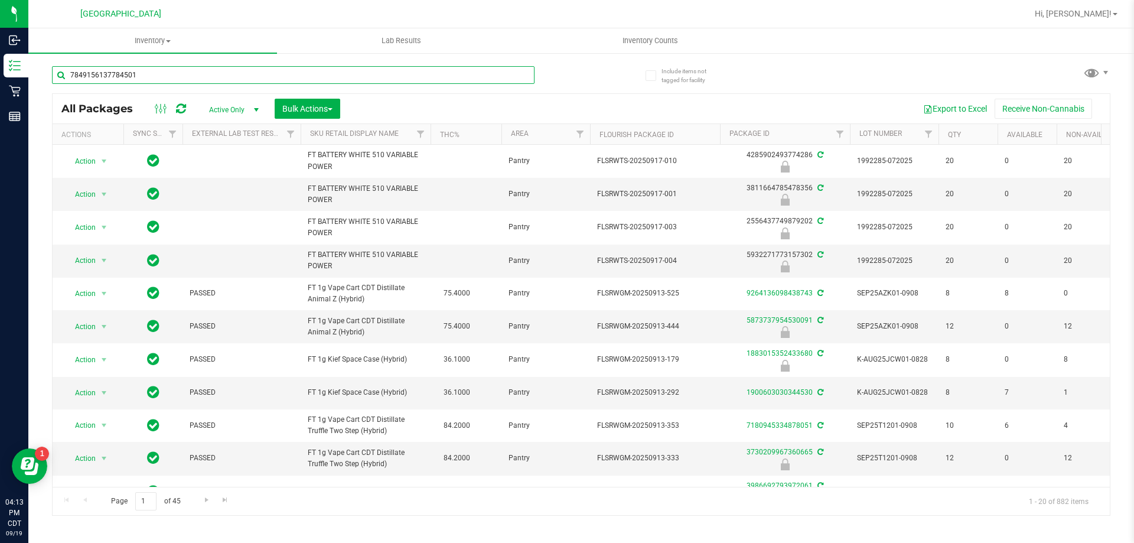
type input "7849156137784501"
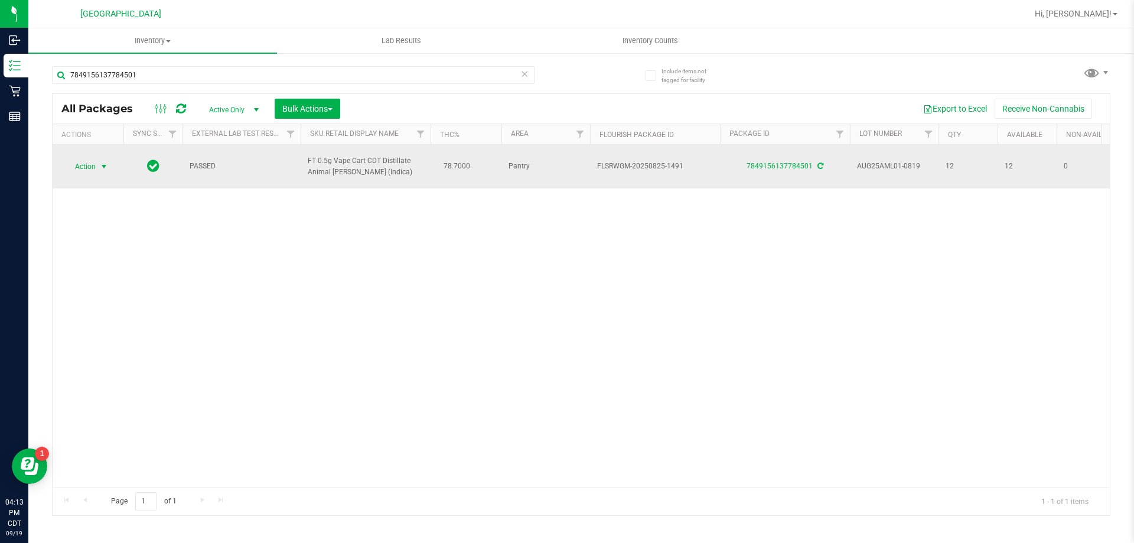
click at [87, 164] on span "Action" at bounding box center [80, 166] width 32 height 17
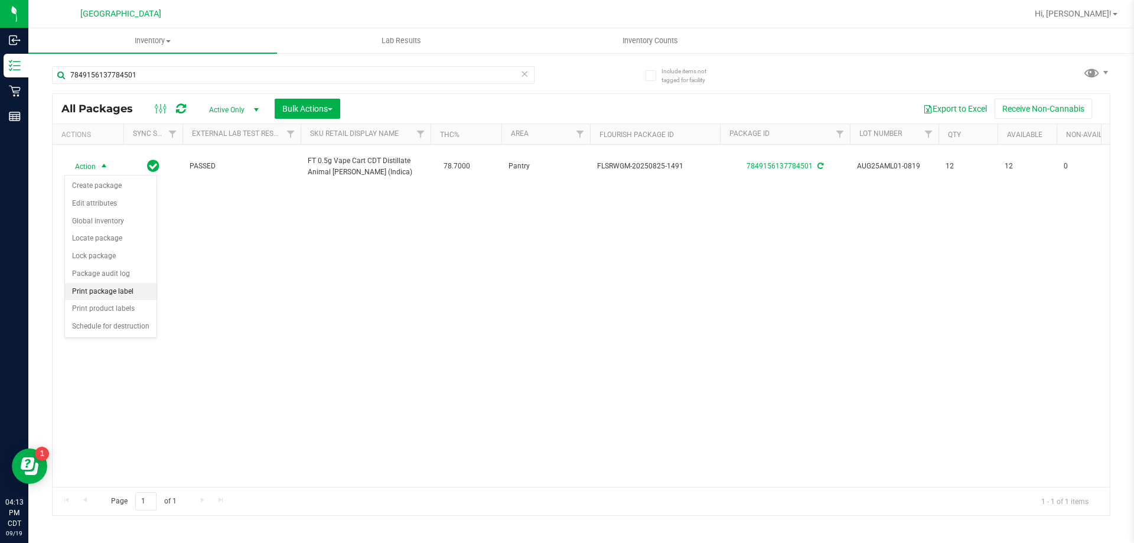
click at [122, 289] on li "Print package label" at bounding box center [111, 292] width 92 height 18
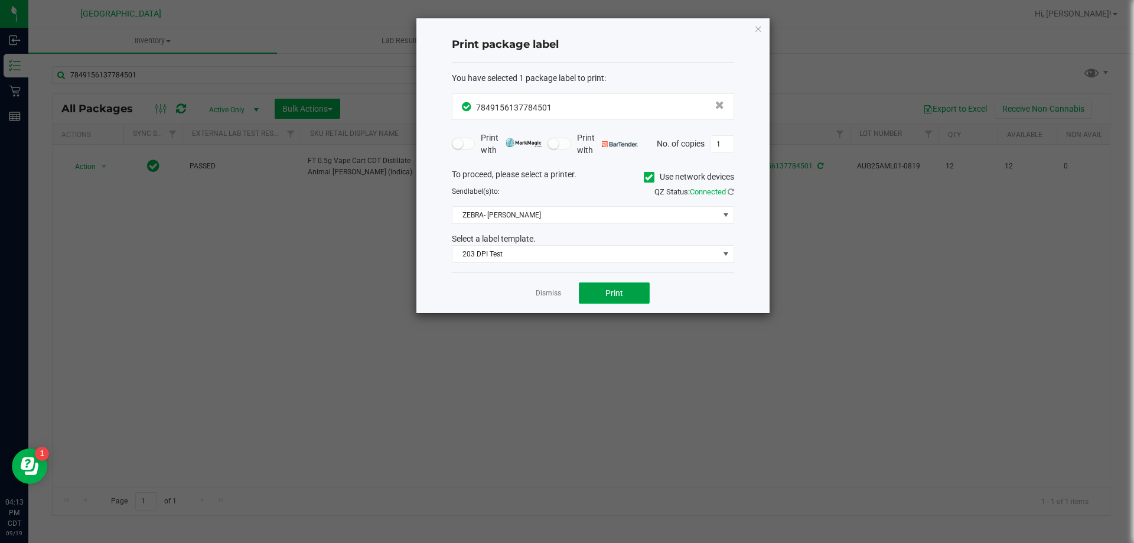
click at [623, 297] on button "Print" at bounding box center [614, 292] width 71 height 21
click at [546, 295] on link "Dismiss" at bounding box center [548, 293] width 25 height 10
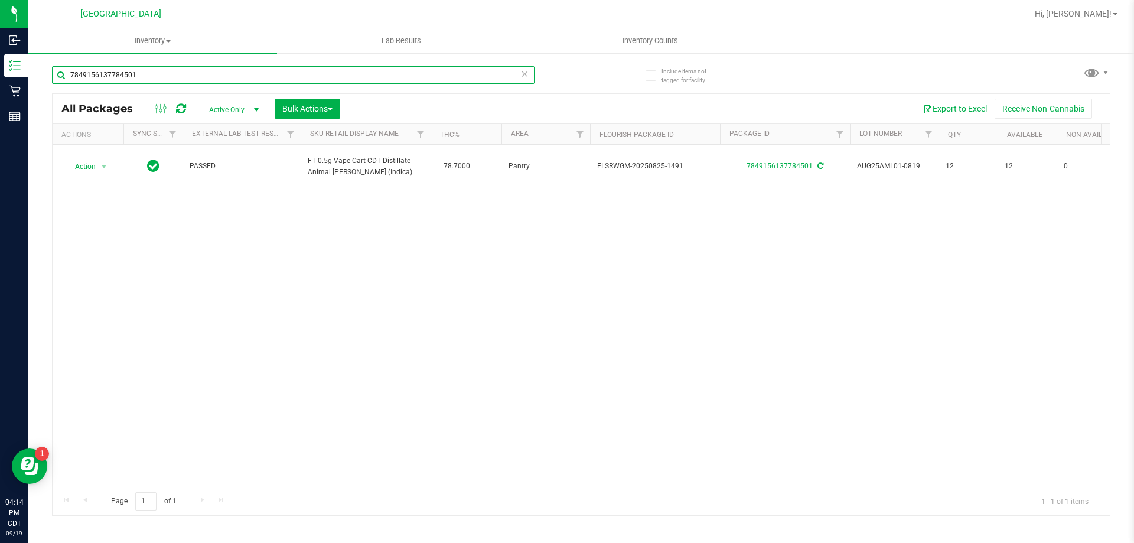
drag, startPoint x: 190, startPoint y: 76, endPoint x: 50, endPoint y: 90, distance: 140.1
click at [48, 91] on div "Include items not tagged for facility 7849156137784501 All Packages Active Only…" at bounding box center [581, 232] width 1106 height 360
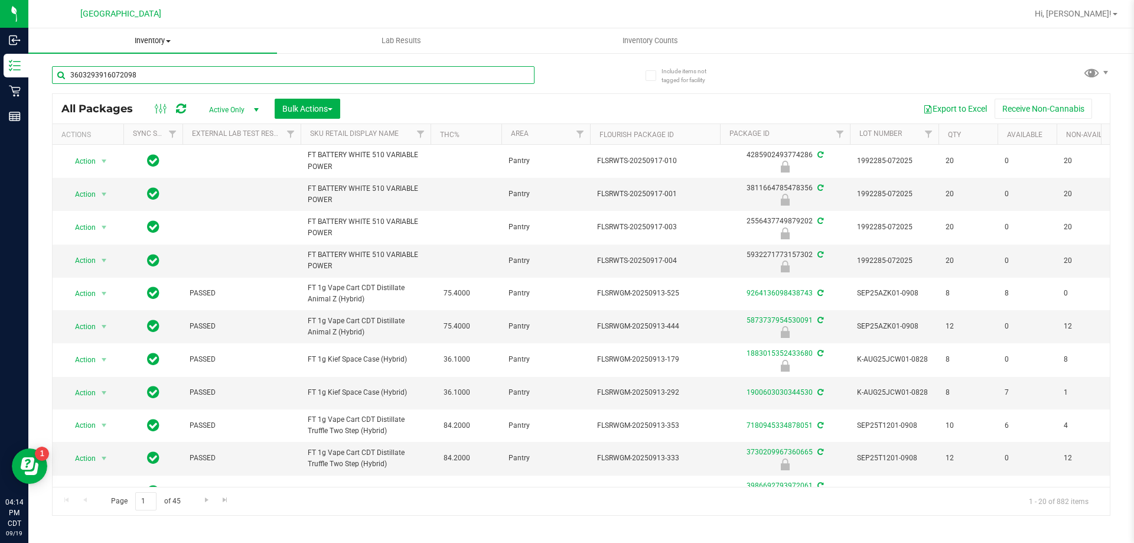
type input "3603293916072098"
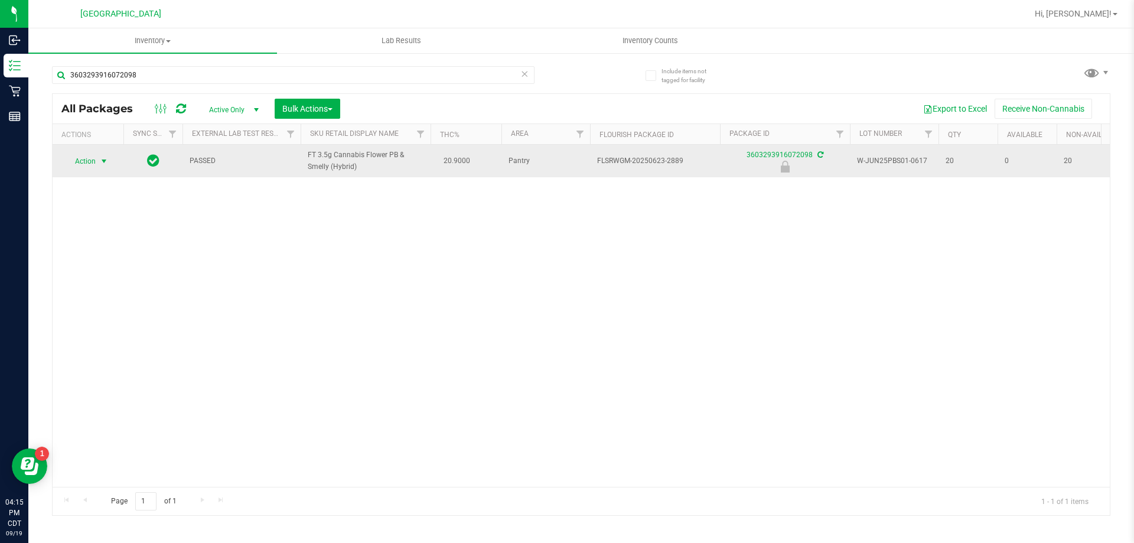
click at [95, 162] on span "Action" at bounding box center [80, 161] width 32 height 17
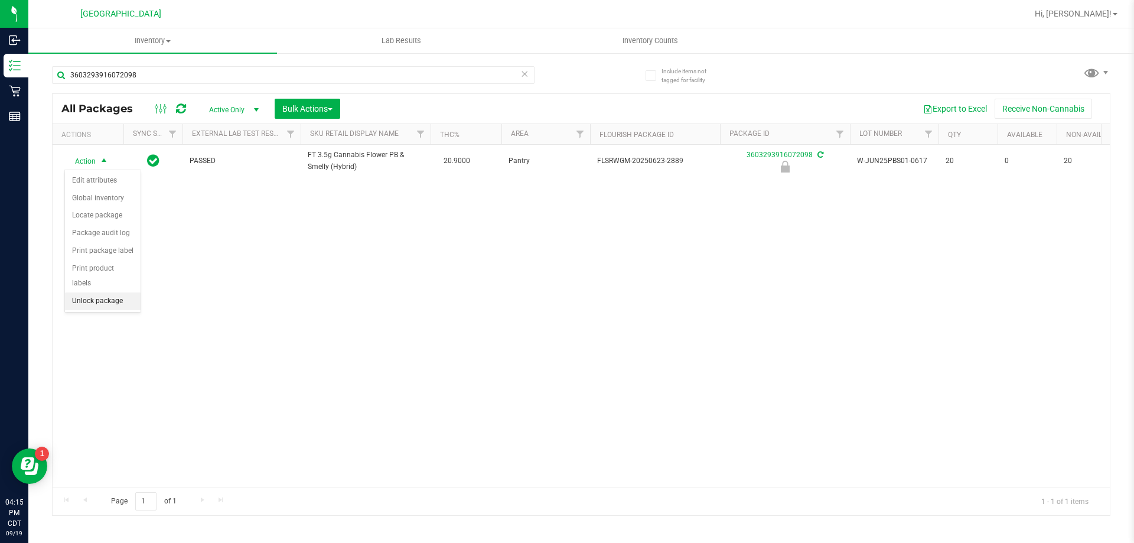
click at [90, 292] on li "Unlock package" at bounding box center [103, 301] width 76 height 18
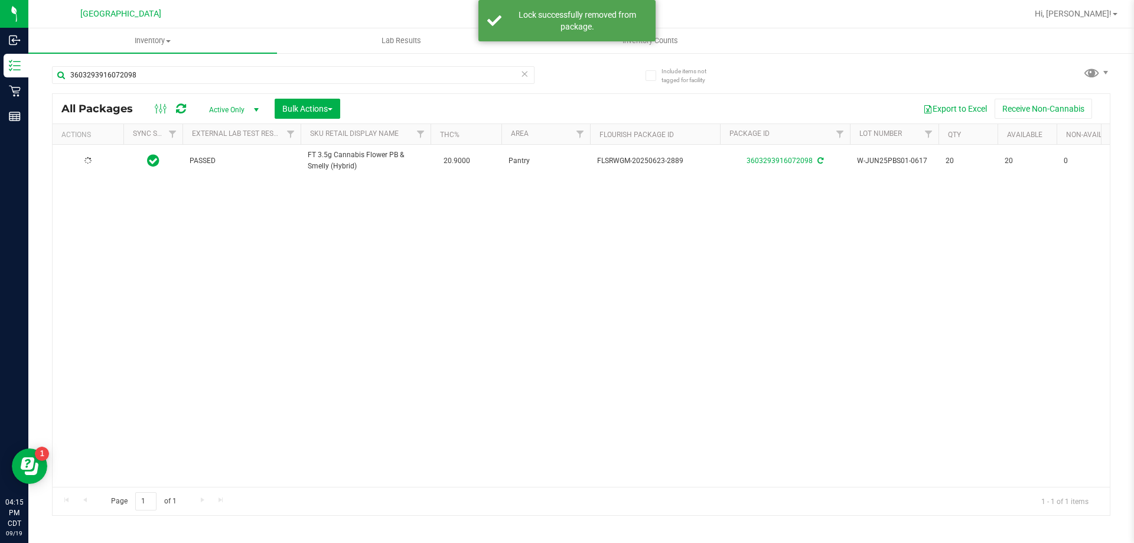
click at [92, 161] on div at bounding box center [88, 160] width 57 height 11
click at [92, 161] on span "Action" at bounding box center [80, 160] width 32 height 17
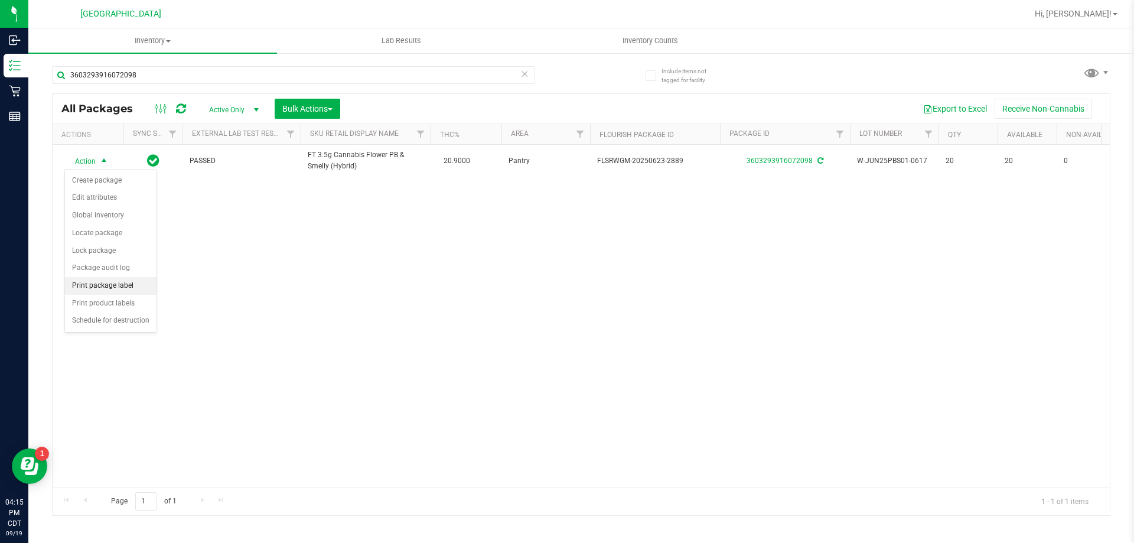
click at [98, 285] on li "Print package label" at bounding box center [111, 286] width 92 height 18
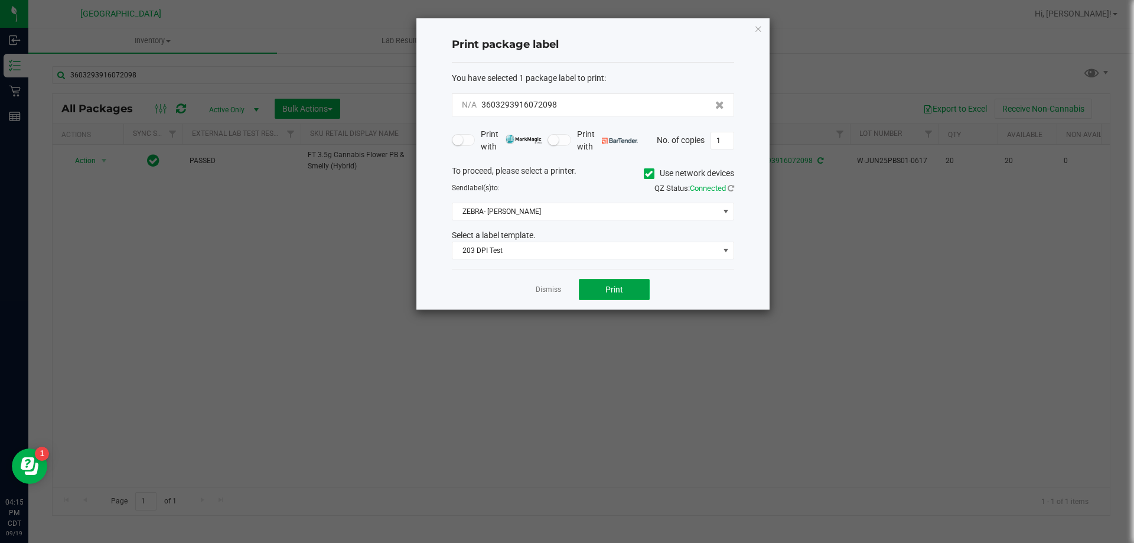
click at [633, 290] on button "Print" at bounding box center [614, 289] width 71 height 21
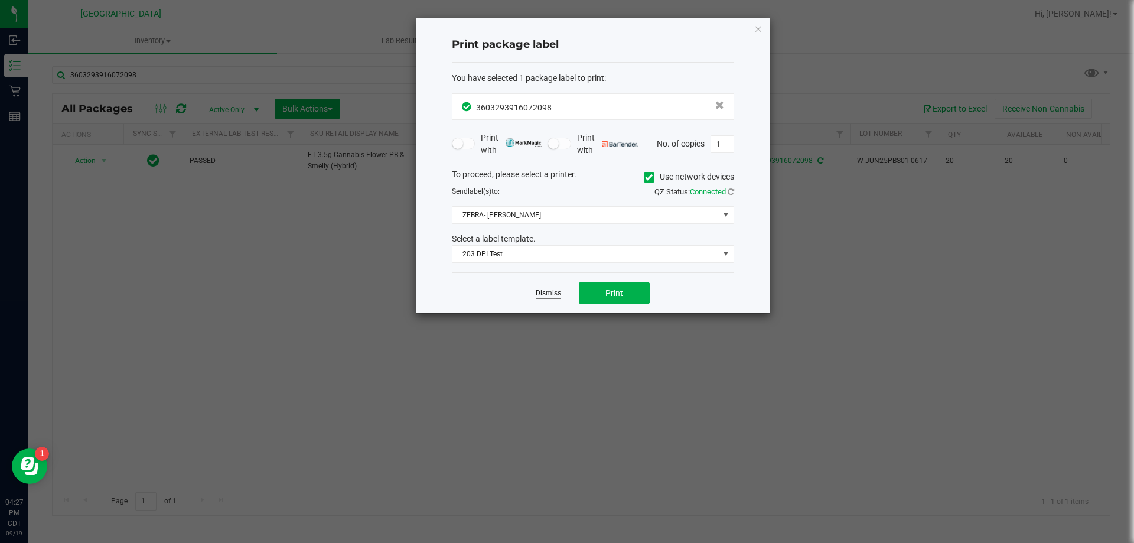
click at [557, 291] on link "Dismiss" at bounding box center [548, 293] width 25 height 10
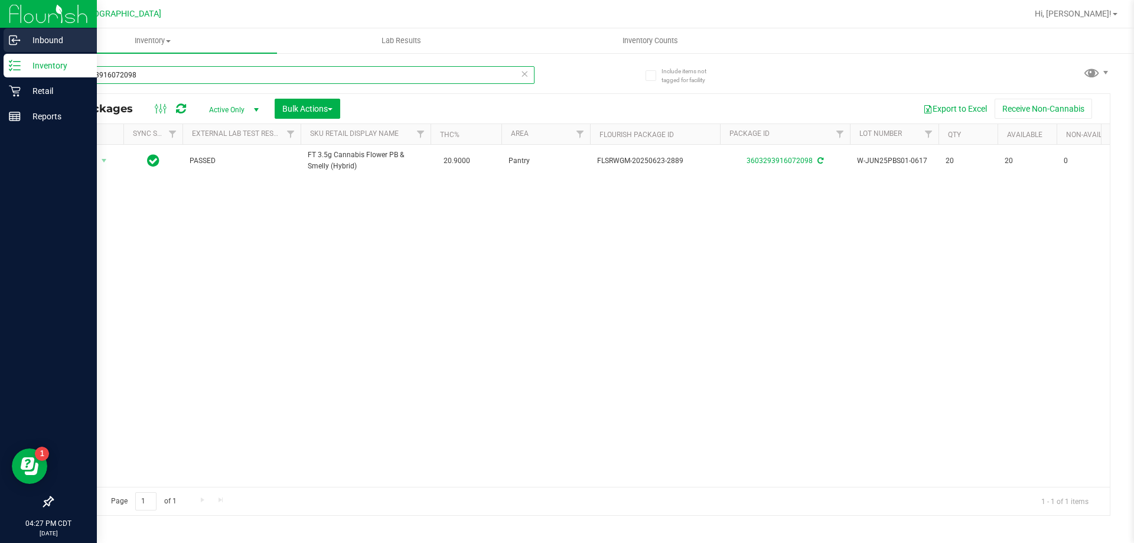
drag, startPoint x: 201, startPoint y: 83, endPoint x: 2, endPoint y: 53, distance: 200.7
click at [2, 53] on div "Inbound Inventory Retail Reports 04:27 PM CDT [DATE] 09/19 [GEOGRAPHIC_DATA] Hi…" at bounding box center [567, 271] width 1134 height 543
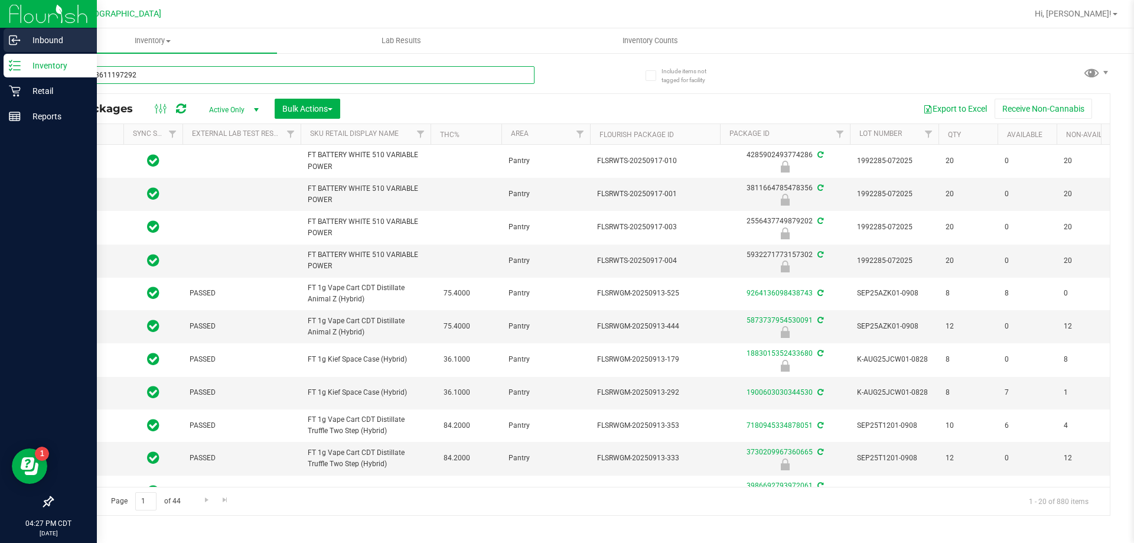
type input "7057613611197292"
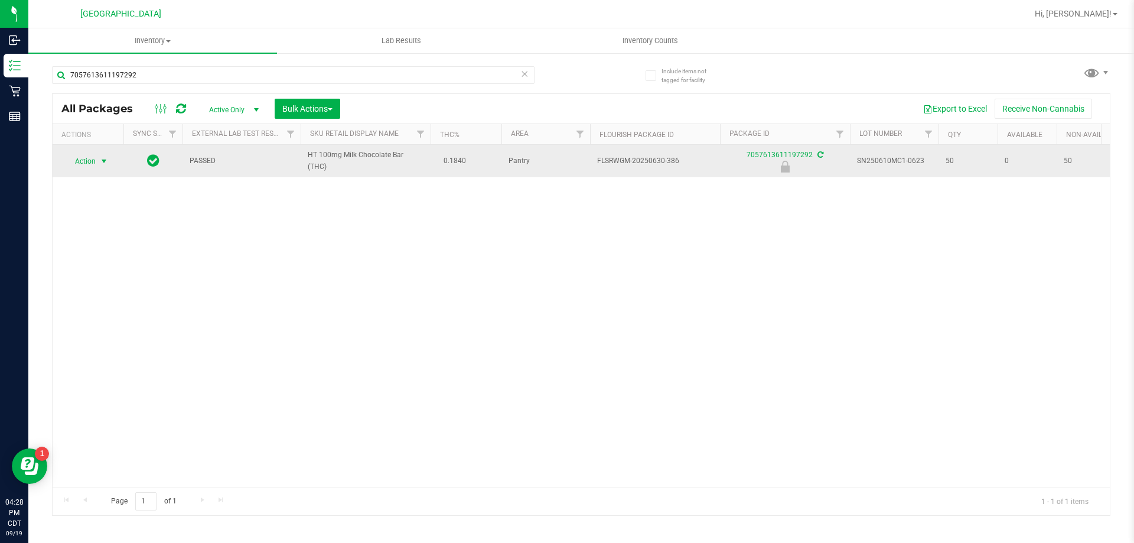
click at [90, 165] on span "Action" at bounding box center [80, 161] width 32 height 17
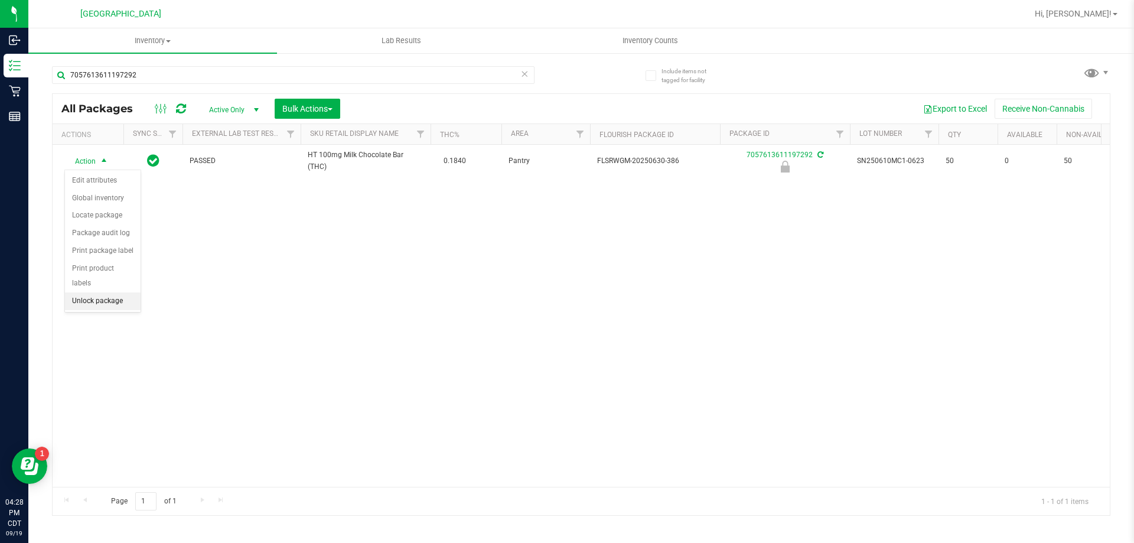
click at [105, 292] on li "Unlock package" at bounding box center [103, 301] width 76 height 18
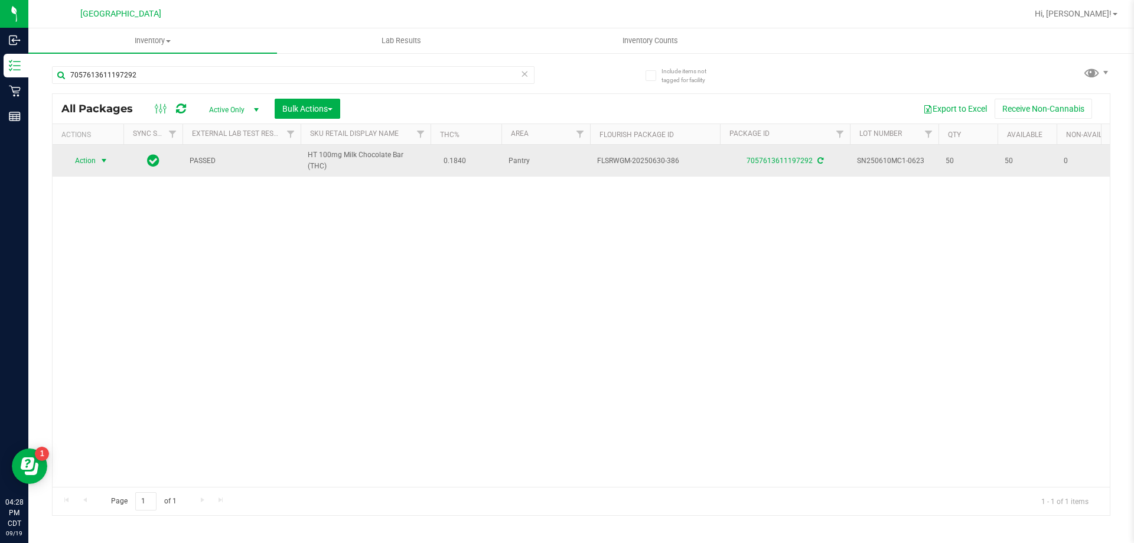
click at [91, 160] on span "Action" at bounding box center [80, 160] width 32 height 17
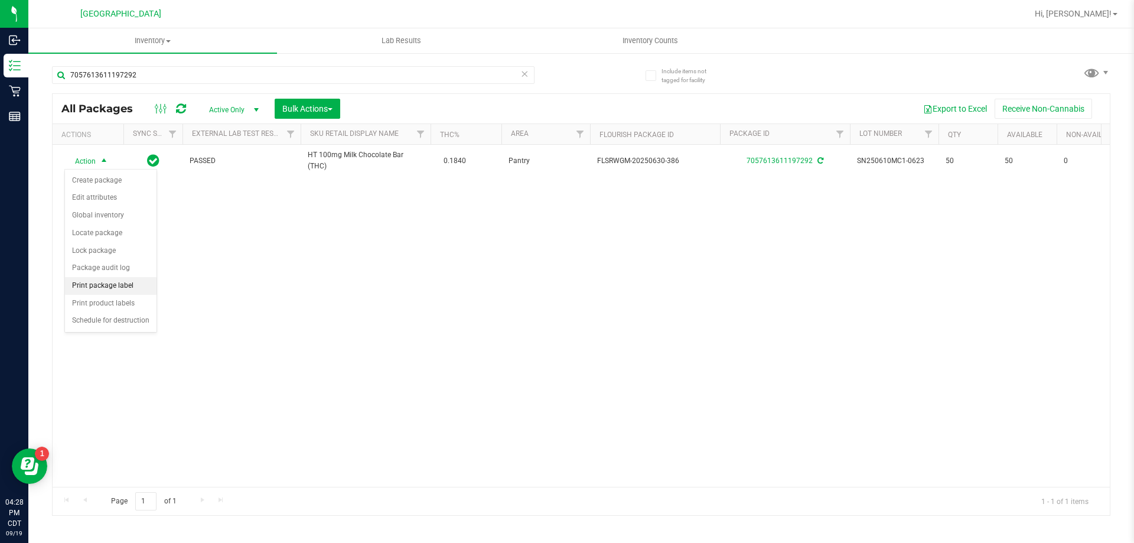
click at [102, 288] on li "Print package label" at bounding box center [111, 286] width 92 height 18
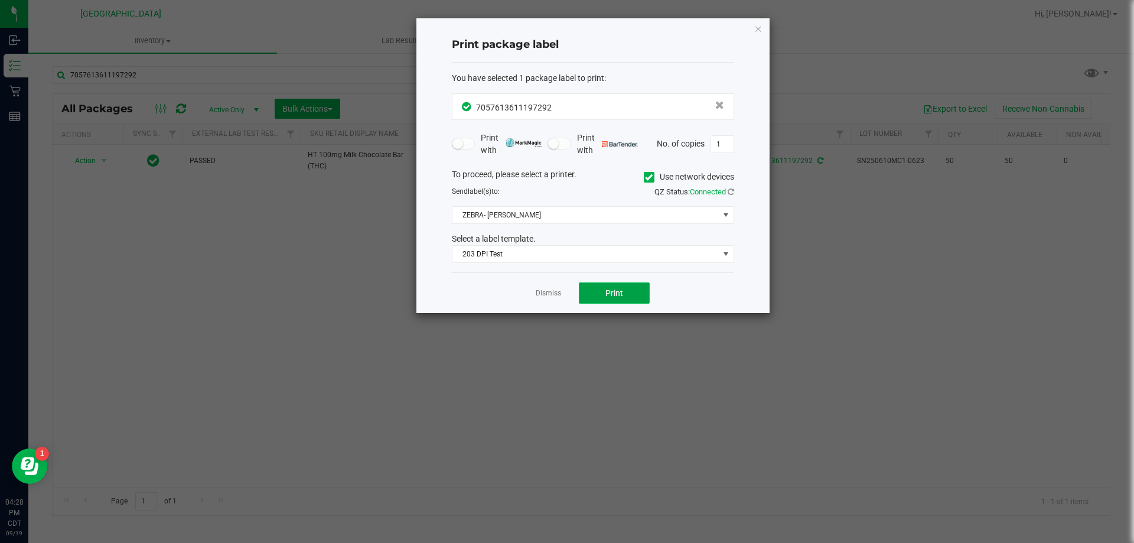
click at [596, 296] on button "Print" at bounding box center [614, 292] width 71 height 21
